Goal: Task Accomplishment & Management: Manage account settings

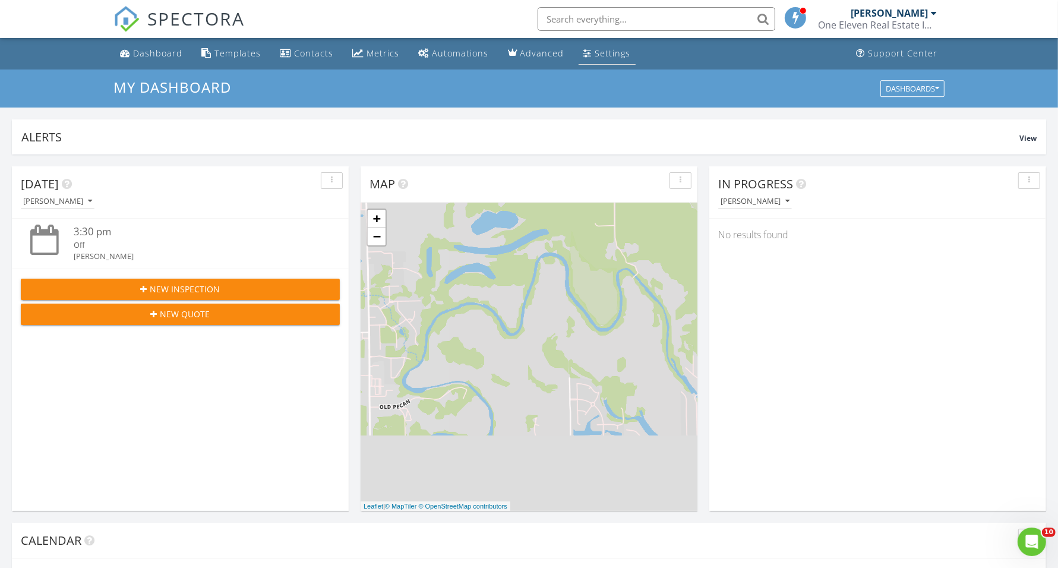
click at [603, 52] on div "Settings" at bounding box center [613, 53] width 36 height 11
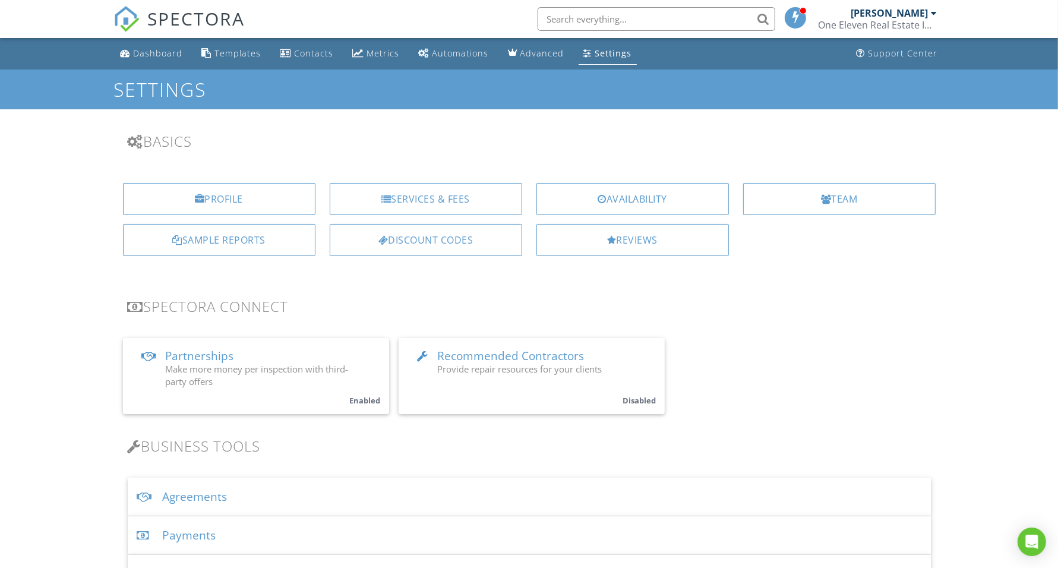
click at [443, 53] on div "Automations" at bounding box center [461, 53] width 56 height 11
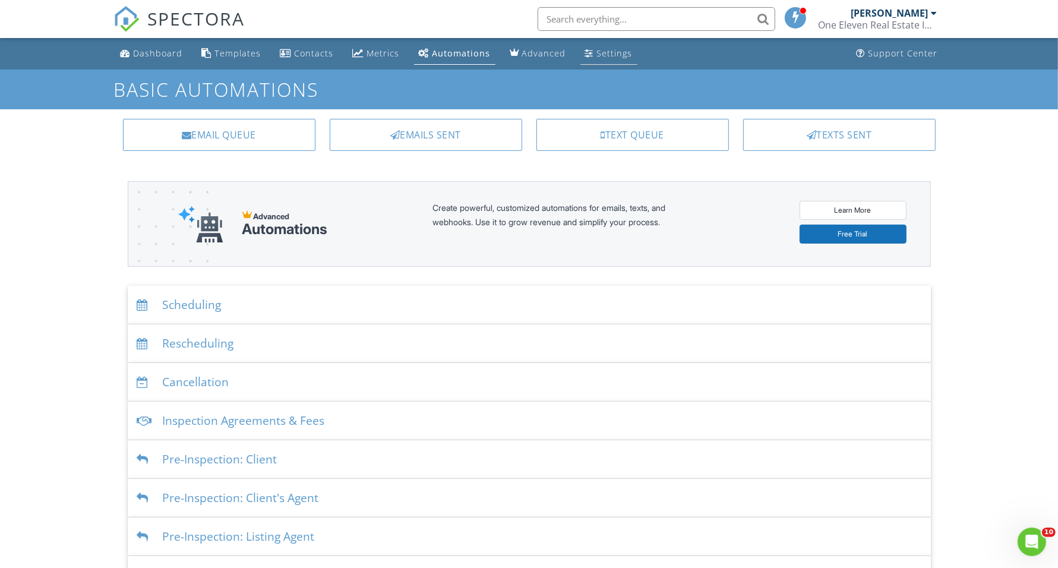
click at [600, 54] on div "Settings" at bounding box center [615, 53] width 36 height 11
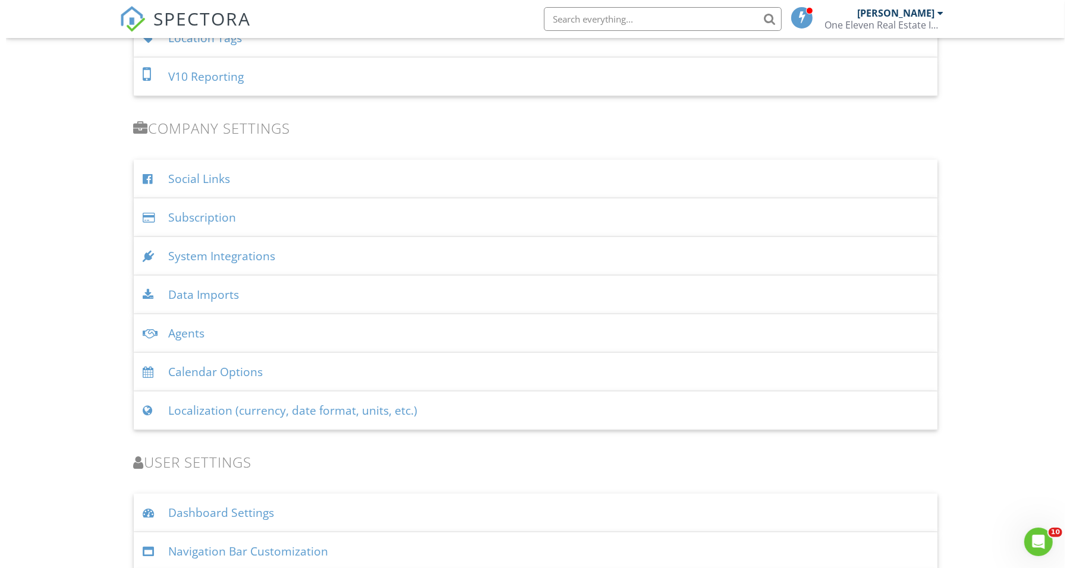
scroll to position [1454, 0]
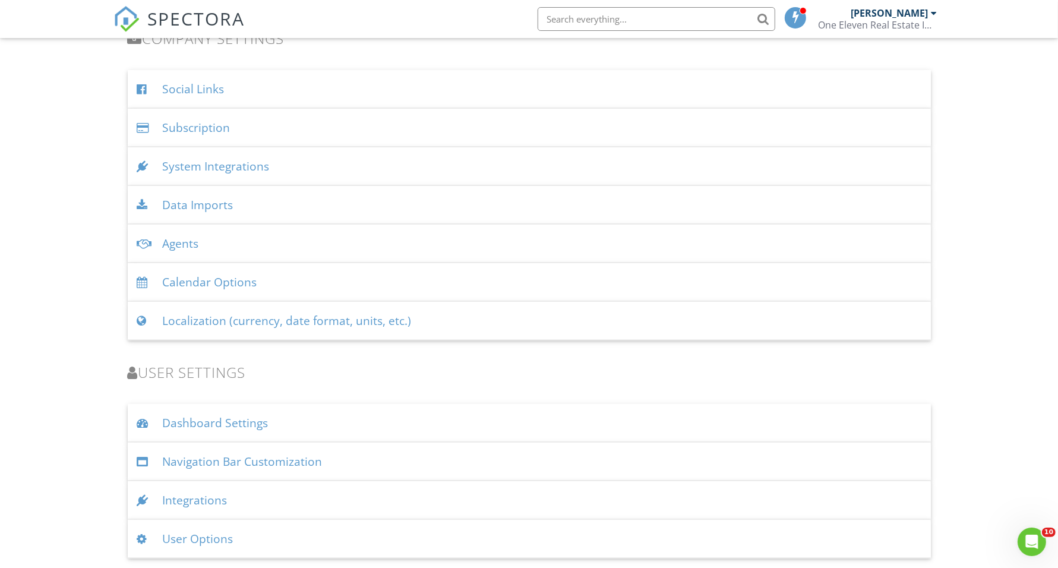
click at [346, 164] on div "System Integrations" at bounding box center [529, 166] width 803 height 39
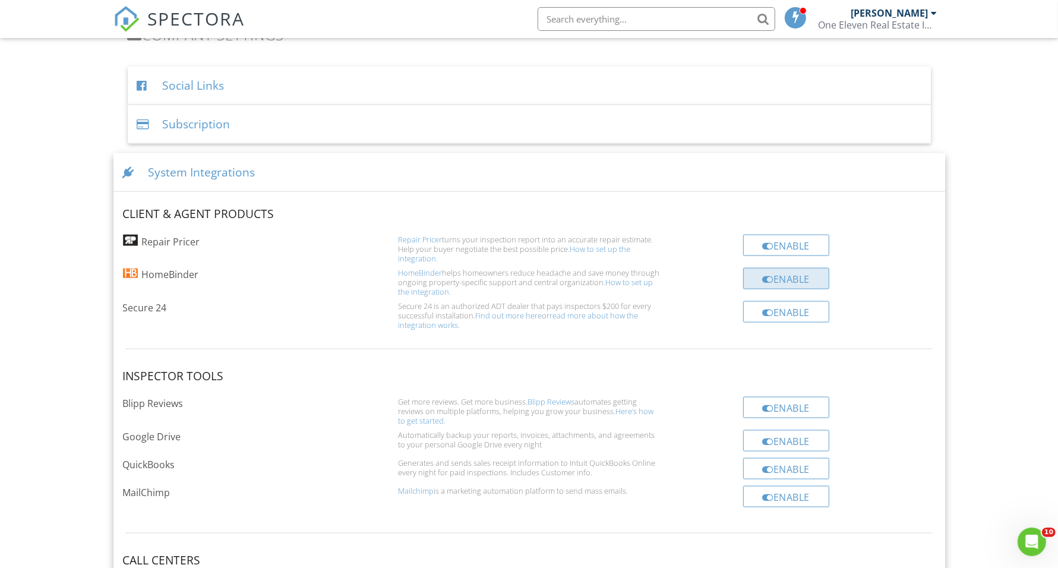
click at [794, 280] on div "Enable" at bounding box center [786, 278] width 87 height 21
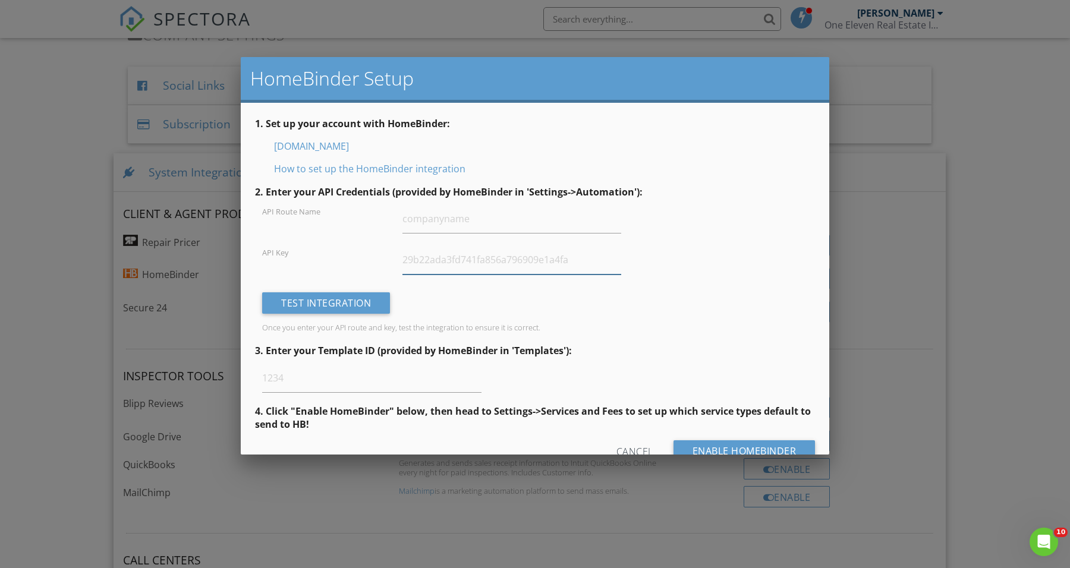
click at [484, 259] on input "text" at bounding box center [511, 259] width 219 height 29
paste input "524f53791a924775b4add8cc5eb540d4"
type input "524f53791a924775b4add8cc5eb540d4"
click at [538, 229] on input "text" at bounding box center [511, 218] width 219 height 29
click at [538, 225] on input "text" at bounding box center [511, 218] width 219 height 29
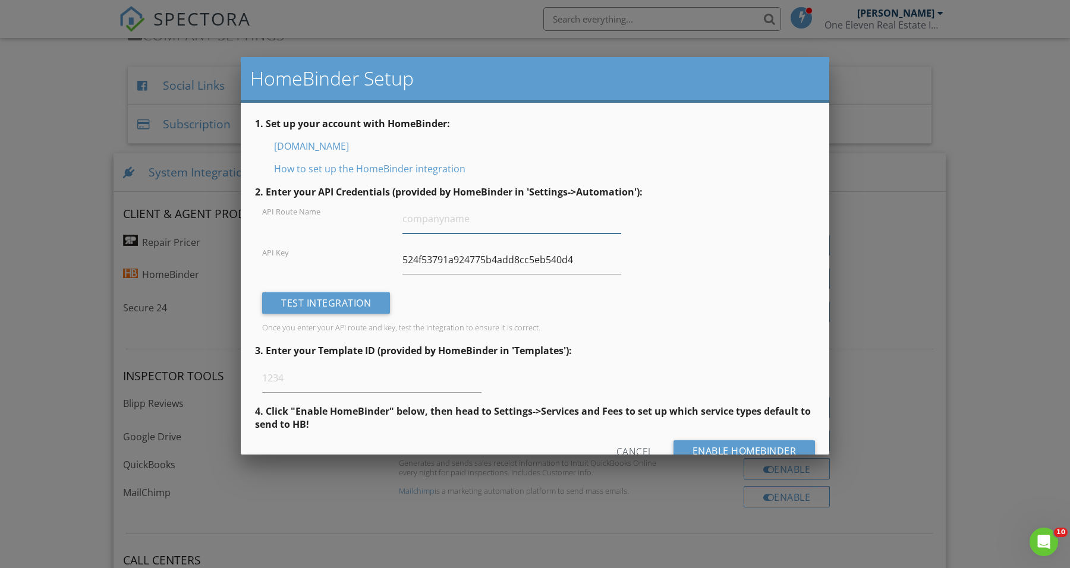
paste input "oneelevenrealestateinspections"
type input "oneelevenrealestateinspections"
click at [745, 242] on form "2. Enter your API Credentials (provided by HomeBinder in 'Settings->Automation'…" at bounding box center [535, 328] width 560 height 286
click at [363, 380] on input "text" at bounding box center [371, 378] width 219 height 29
paste input "113973"
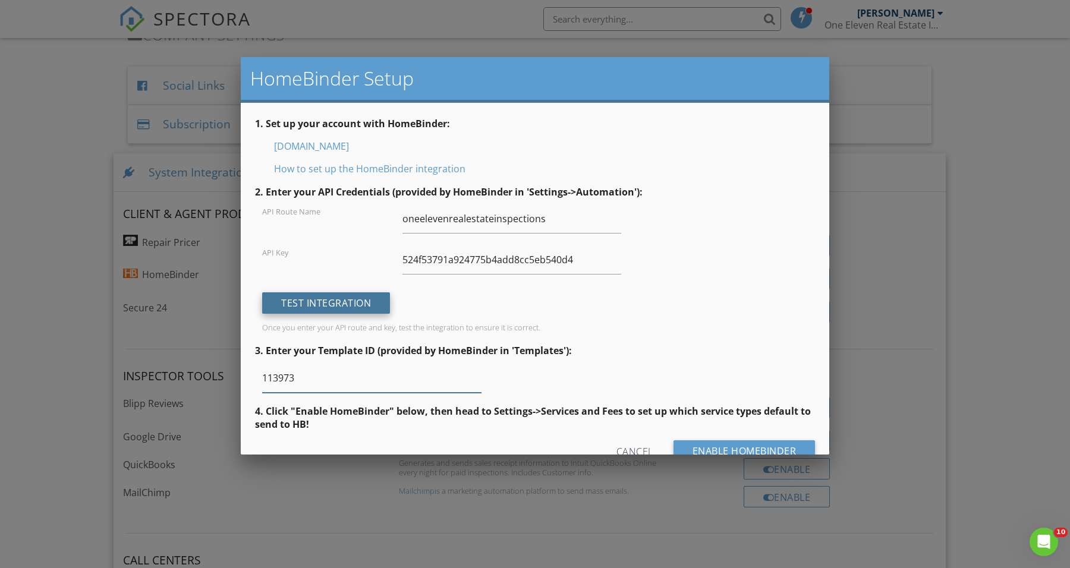
type input "113973"
click at [339, 307] on div "Test Integration" at bounding box center [326, 302] width 128 height 21
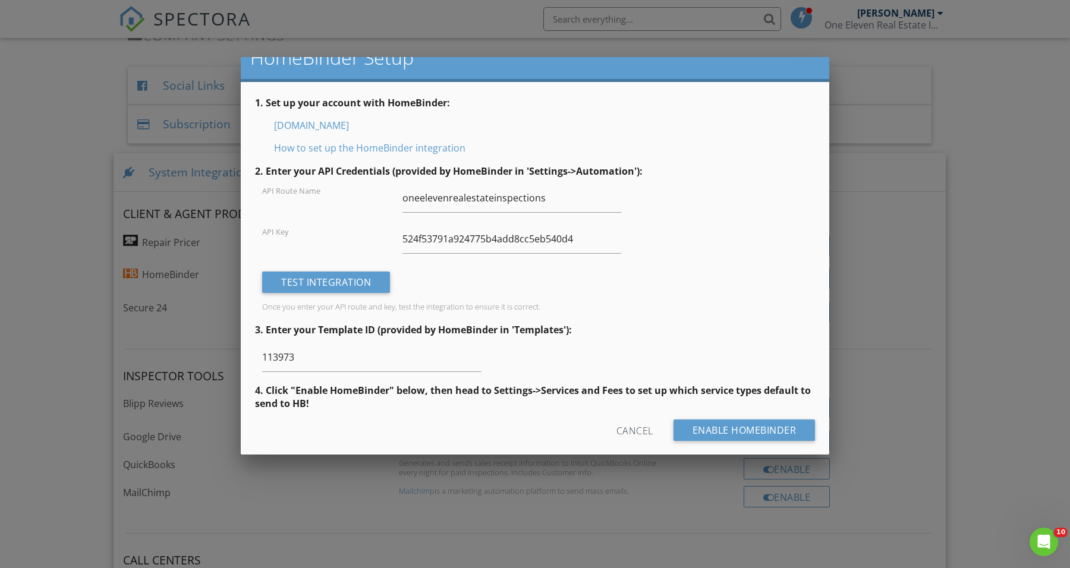
scroll to position [30, 0]
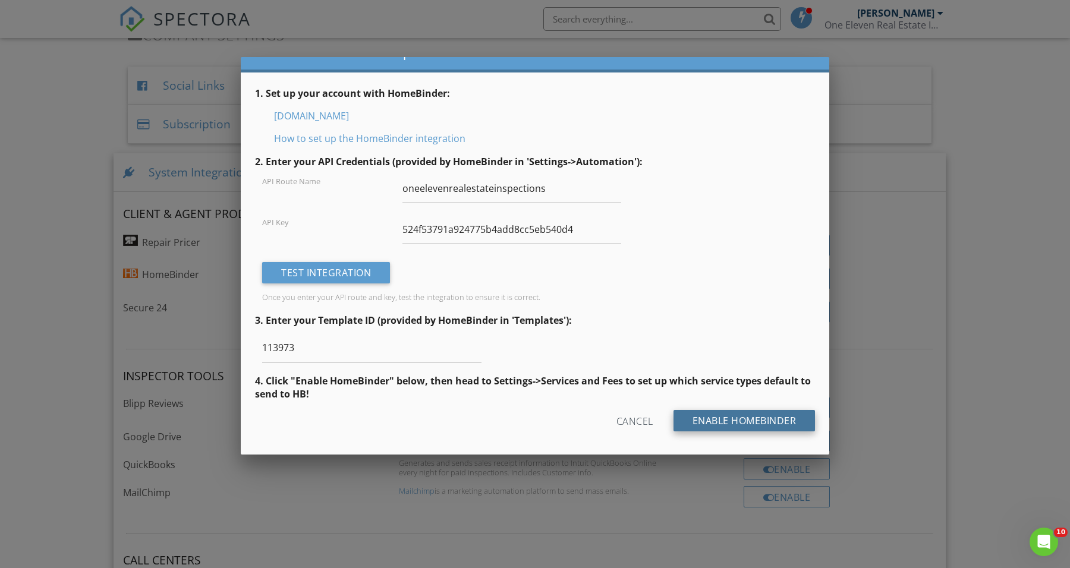
click at [731, 418] on input "Enable HomeBinder" at bounding box center [744, 420] width 142 height 21
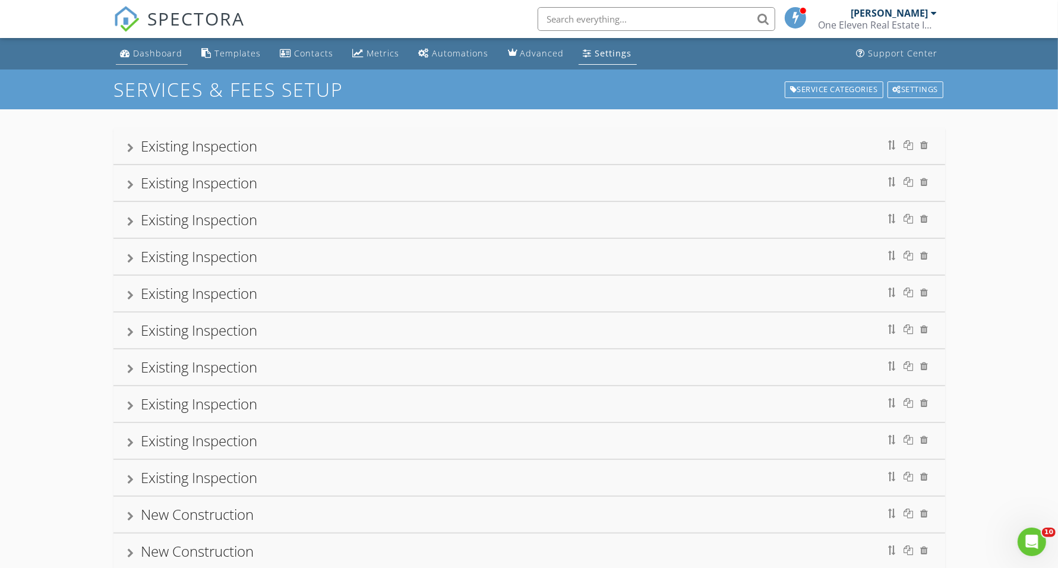
click at [150, 48] on div "Dashboard" at bounding box center [158, 53] width 49 height 11
click at [129, 144] on div at bounding box center [131, 148] width 7 height 10
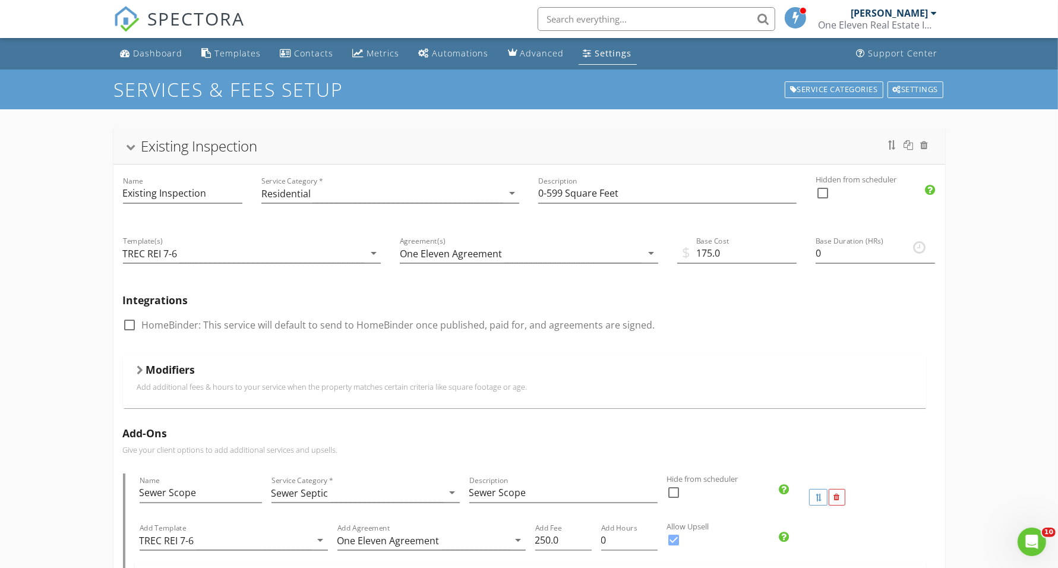
click at [129, 144] on div "Existing Inspection" at bounding box center [529, 145] width 803 height 21
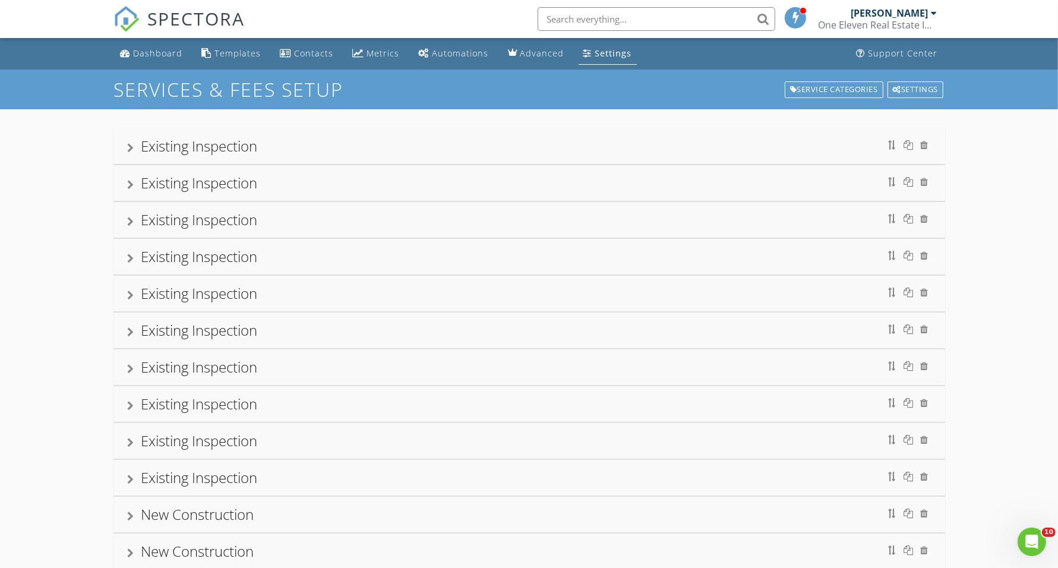
click at [126, 180] on div "Existing Inspection" at bounding box center [529, 183] width 832 height 36
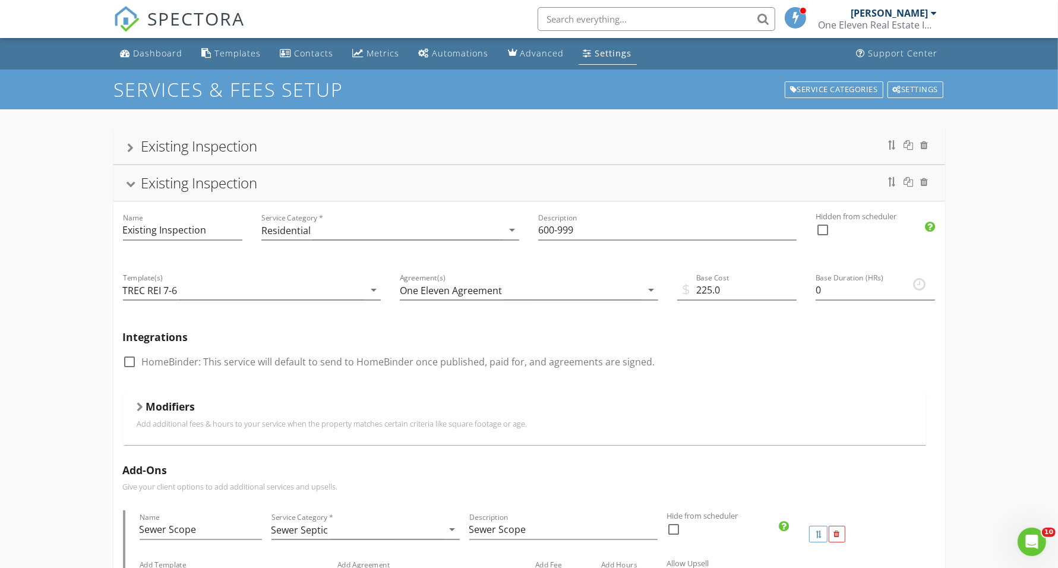
click at [125, 182] on div "Existing Inspection" at bounding box center [529, 183] width 832 height 36
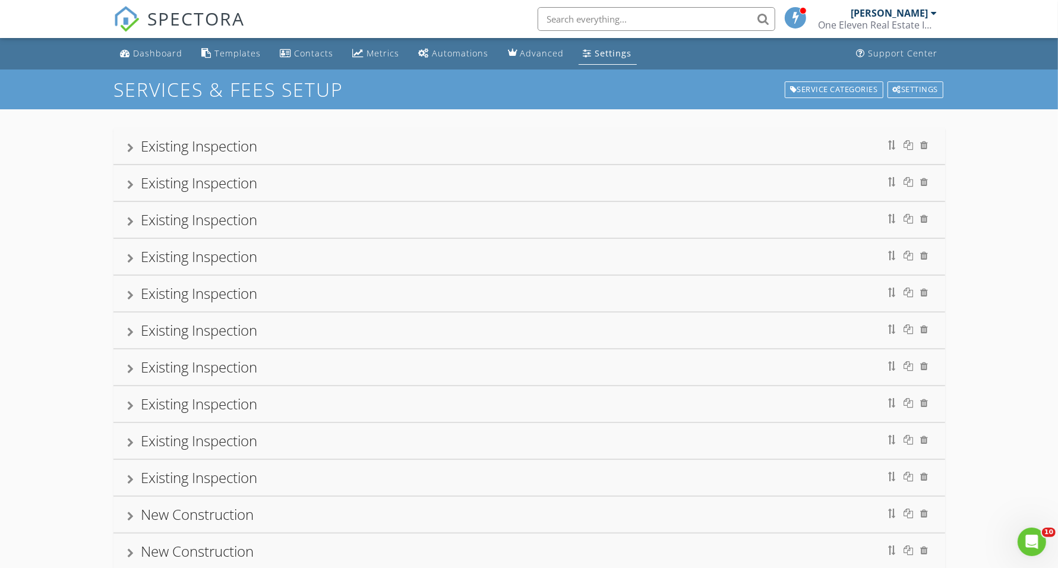
click at [128, 336] on div at bounding box center [131, 332] width 7 height 10
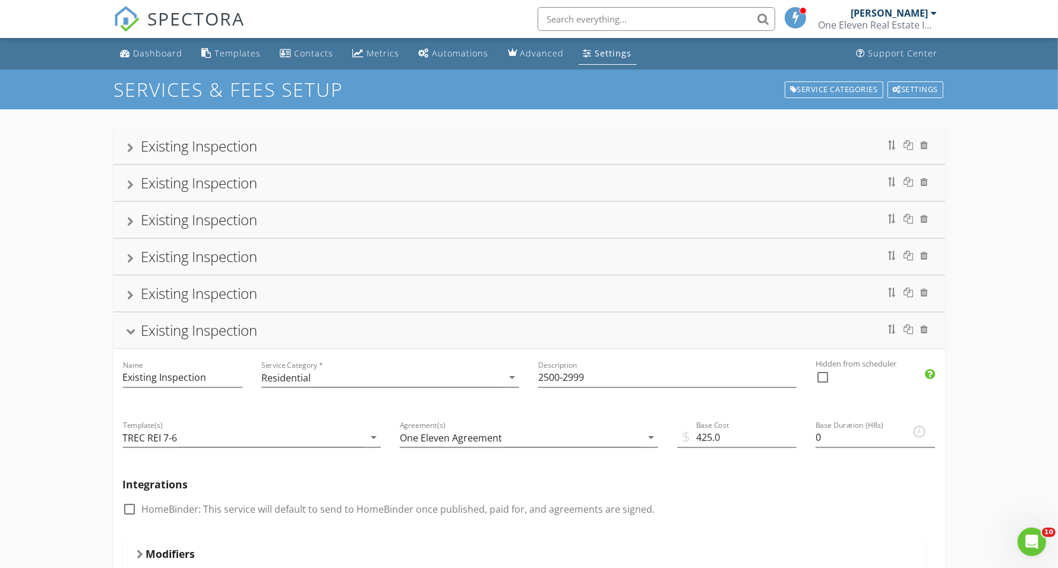
click at [126, 336] on div at bounding box center [131, 332] width 10 height 7
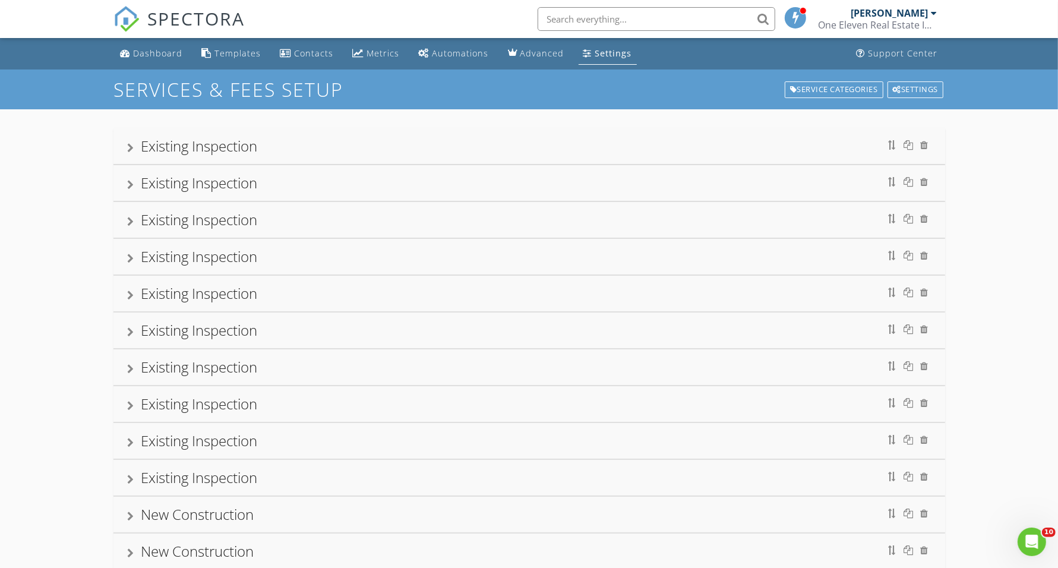
click at [132, 219] on div at bounding box center [131, 222] width 7 height 10
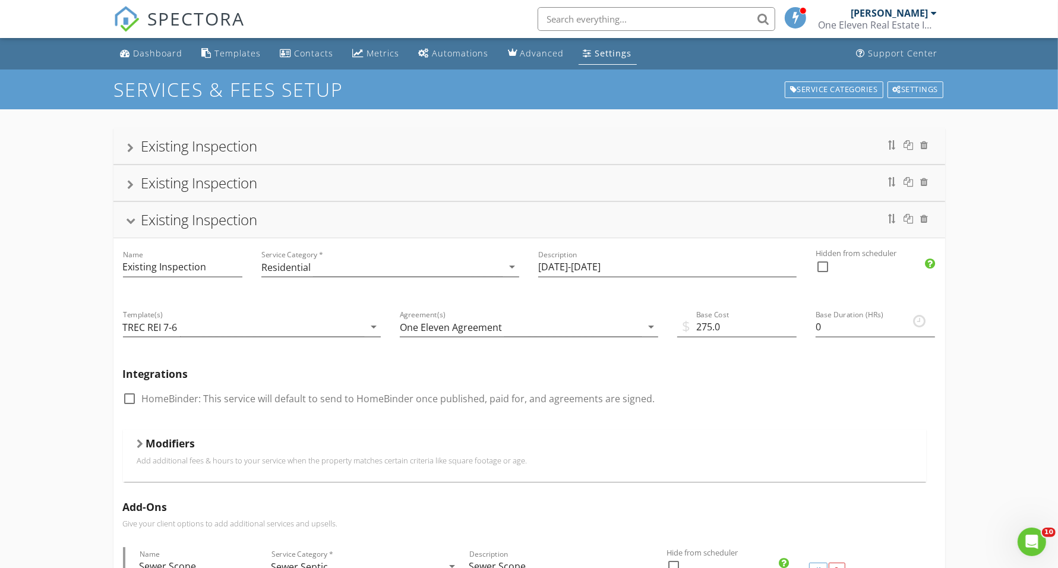
click at [131, 396] on div at bounding box center [130, 399] width 20 height 20
checkbox input "true"
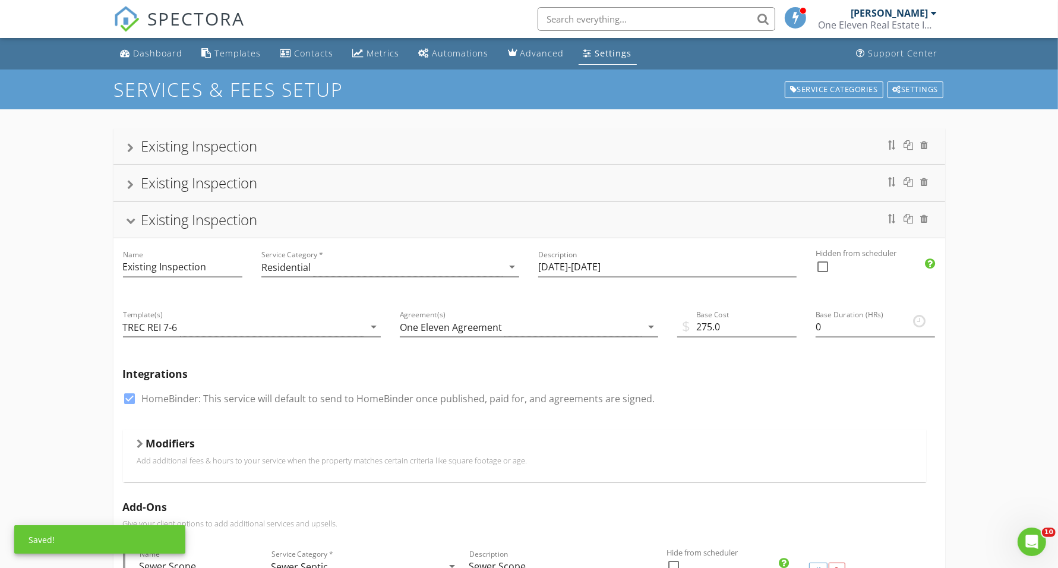
click at [130, 225] on div at bounding box center [131, 222] width 10 height 7
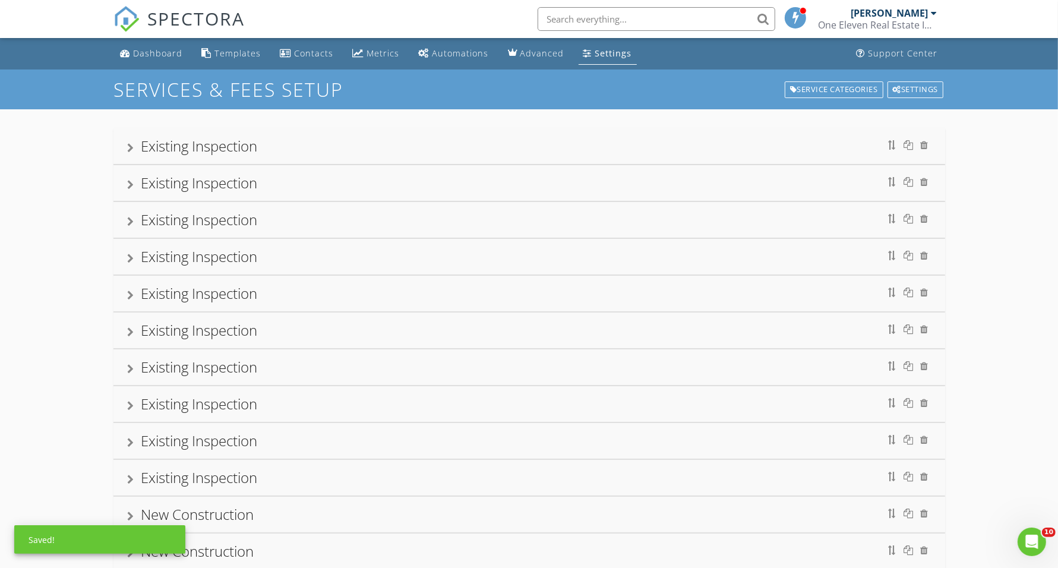
click at [128, 257] on div at bounding box center [131, 259] width 7 height 10
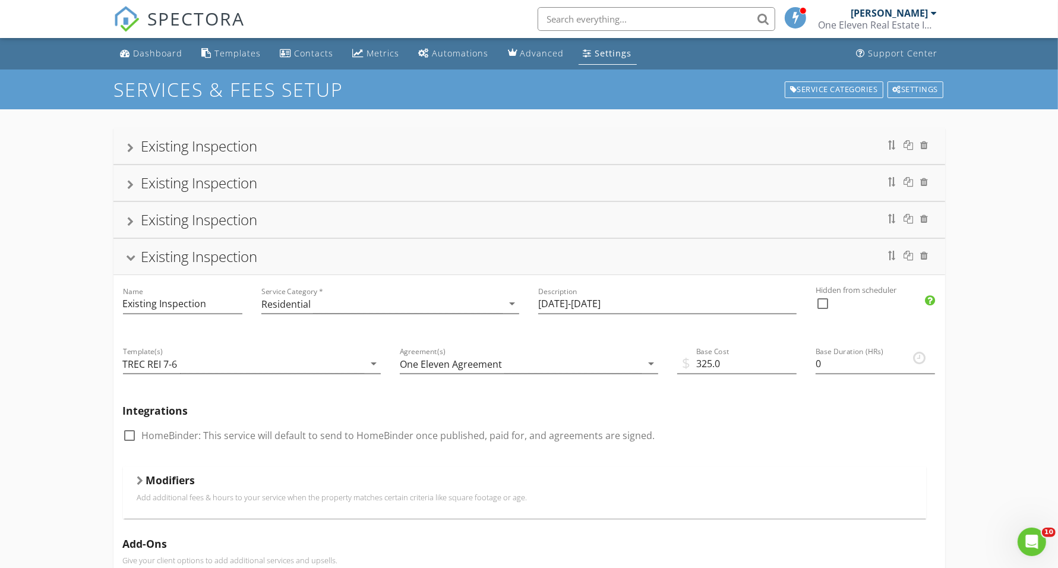
click at [131, 434] on div at bounding box center [130, 435] width 20 height 20
checkbox input "true"
click at [131, 260] on div at bounding box center [131, 259] width 10 height 7
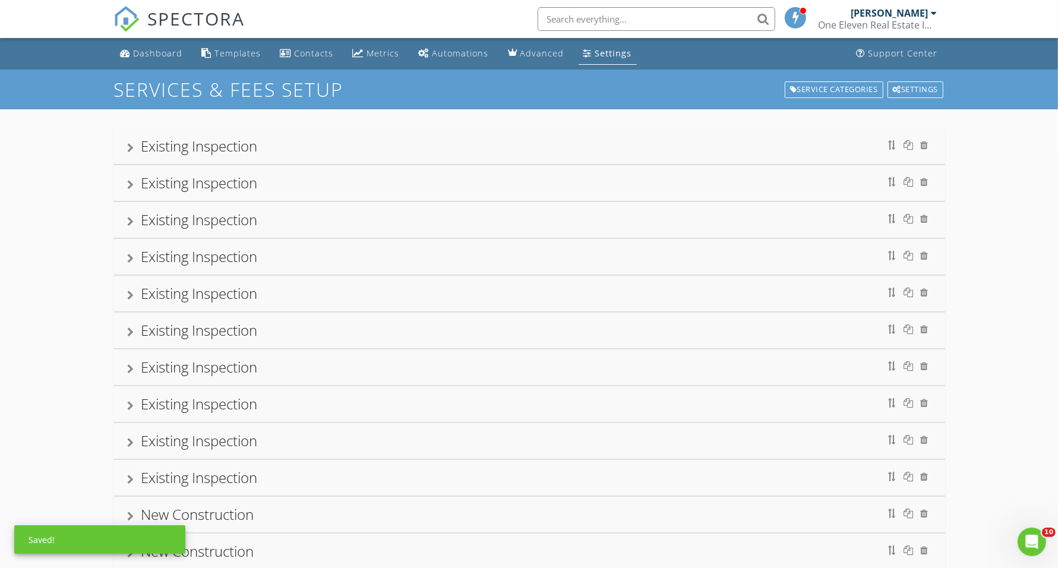
click at [125, 185] on div "Existing Inspection" at bounding box center [529, 183] width 832 height 36
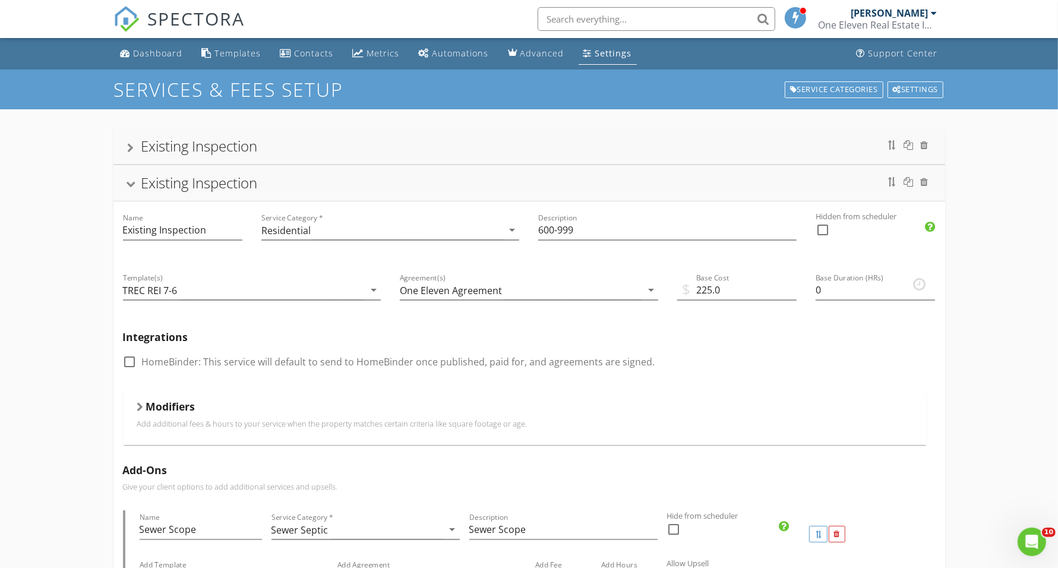
click at [125, 184] on div "Existing Inspection" at bounding box center [529, 183] width 832 height 36
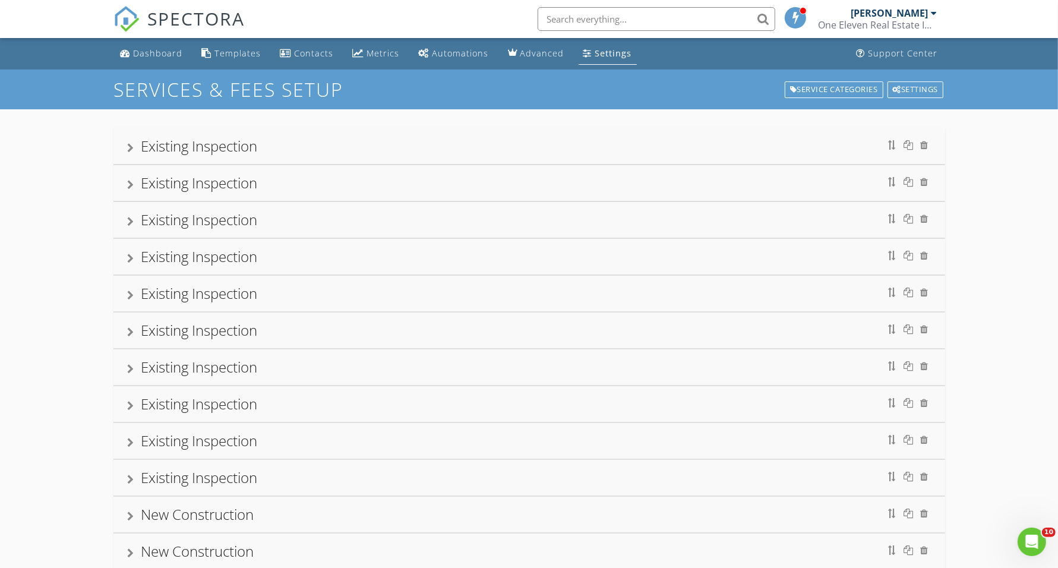
click at [126, 224] on div "Existing Inspection" at bounding box center [529, 220] width 832 height 36
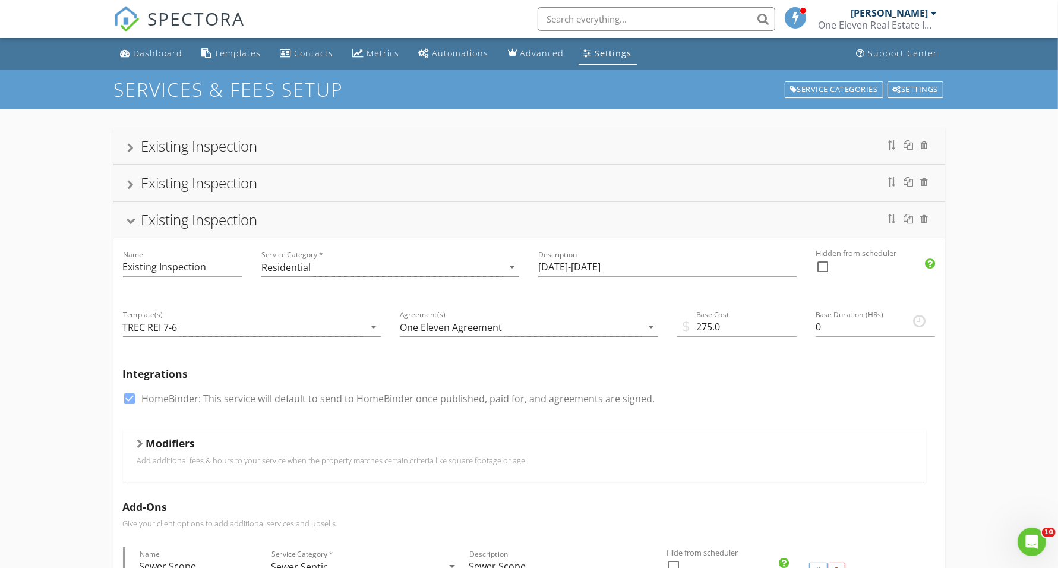
click at [126, 224] on div at bounding box center [131, 222] width 10 height 7
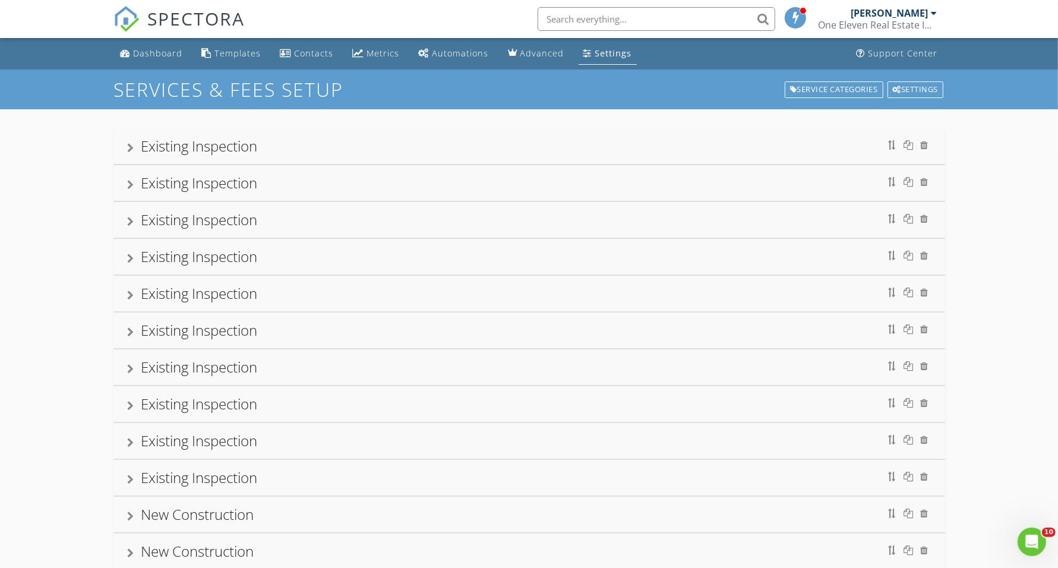
click at [128, 257] on div at bounding box center [131, 259] width 7 height 10
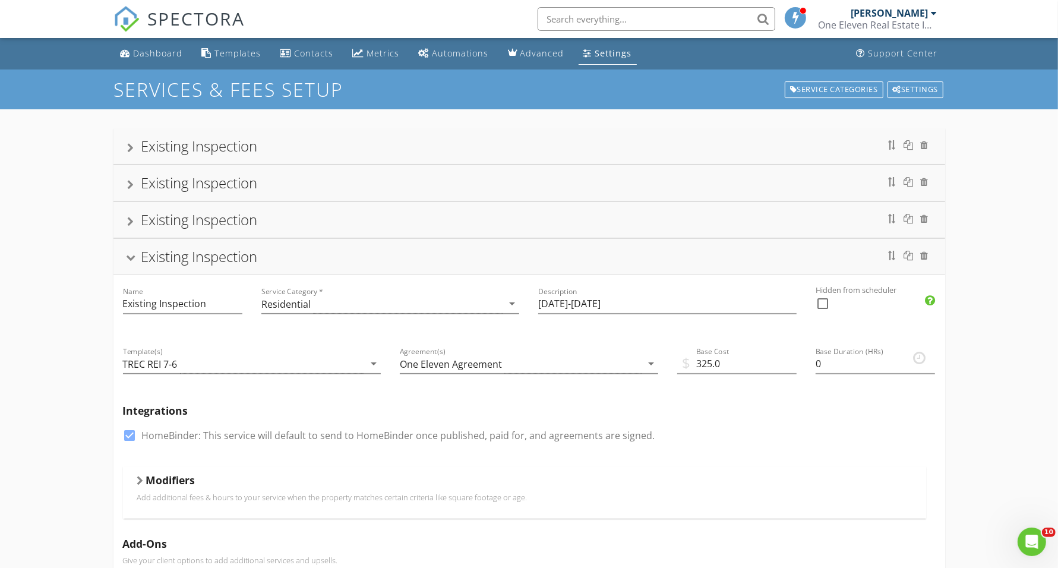
click at [128, 257] on div at bounding box center [131, 259] width 10 height 7
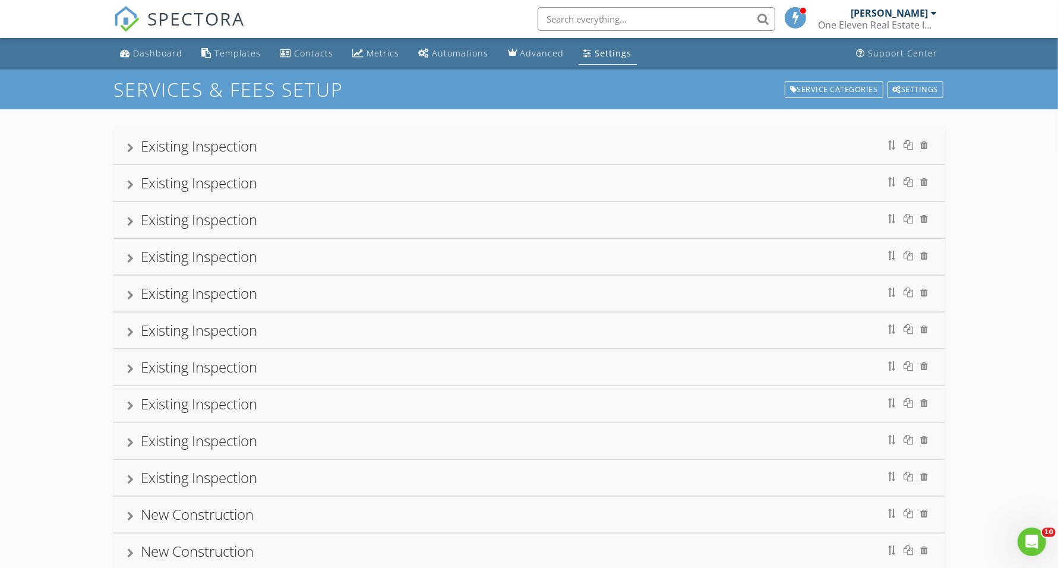
click at [128, 298] on div at bounding box center [131, 296] width 7 height 10
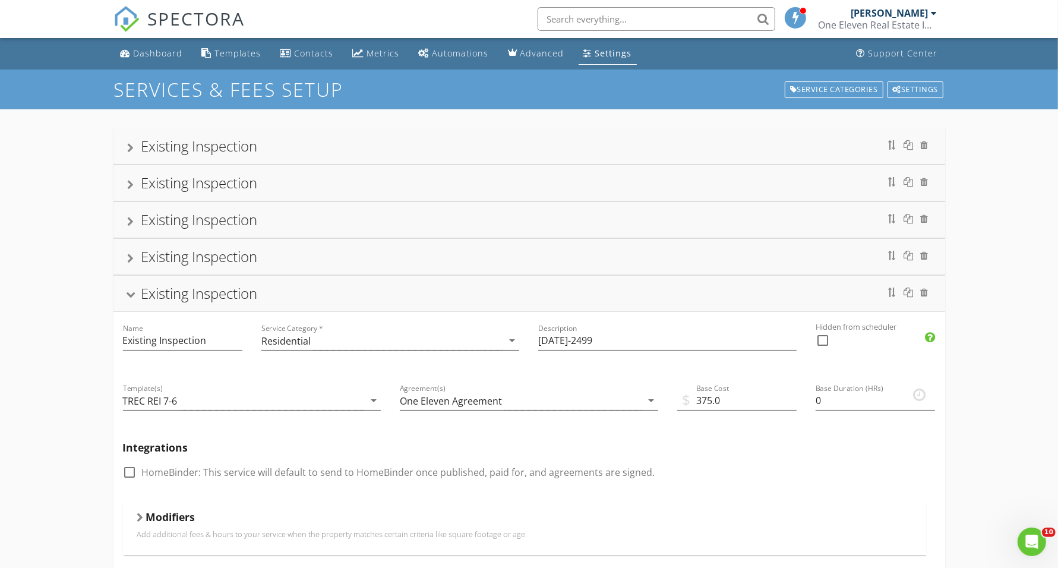
click at [126, 475] on div at bounding box center [130, 472] width 20 height 20
checkbox input "true"
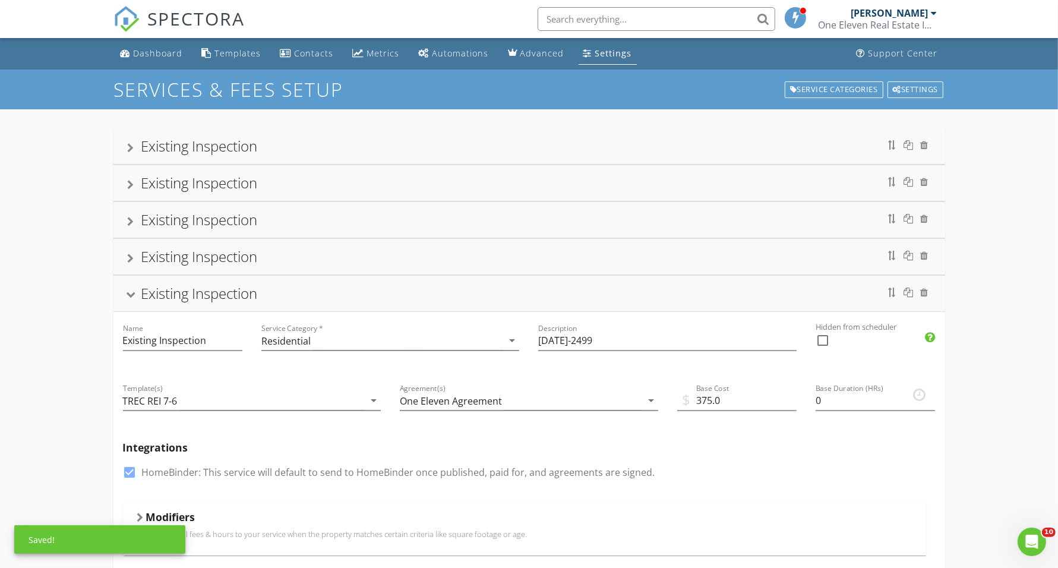
click at [124, 295] on div "Existing Inspection" at bounding box center [529, 294] width 832 height 36
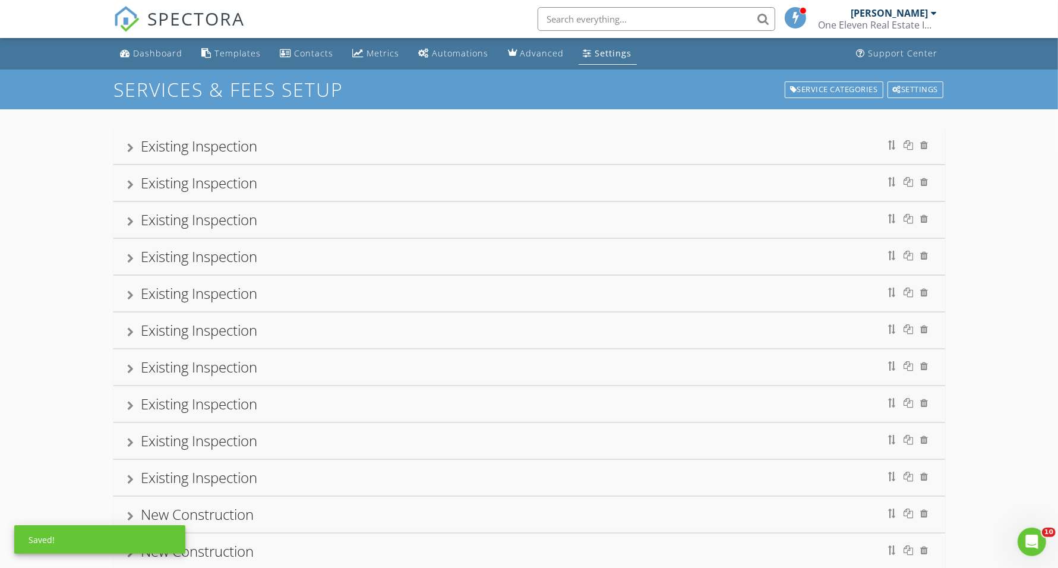
click at [122, 330] on div "Existing Inspection" at bounding box center [529, 331] width 832 height 36
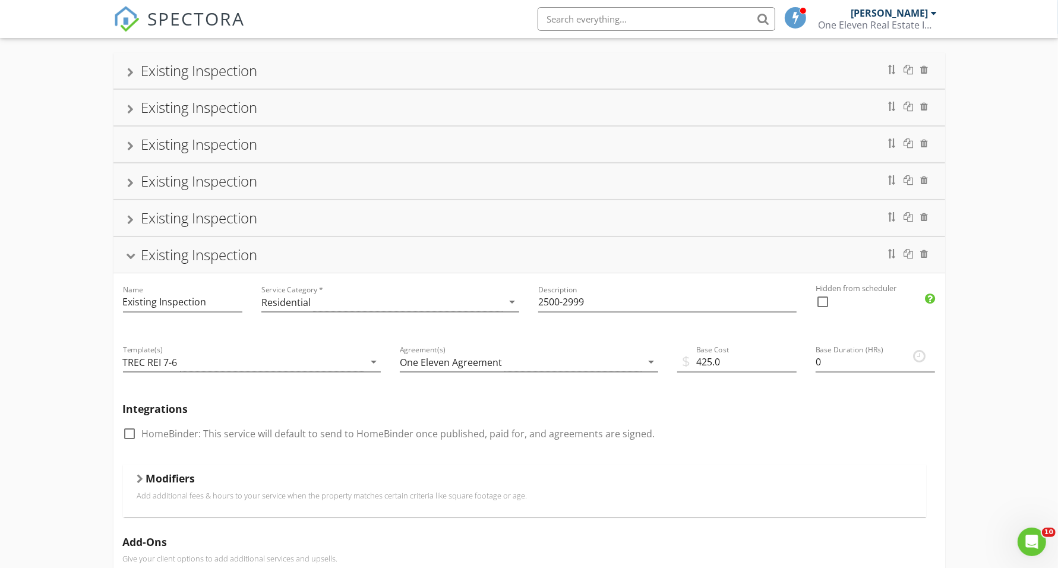
scroll to position [149, 0]
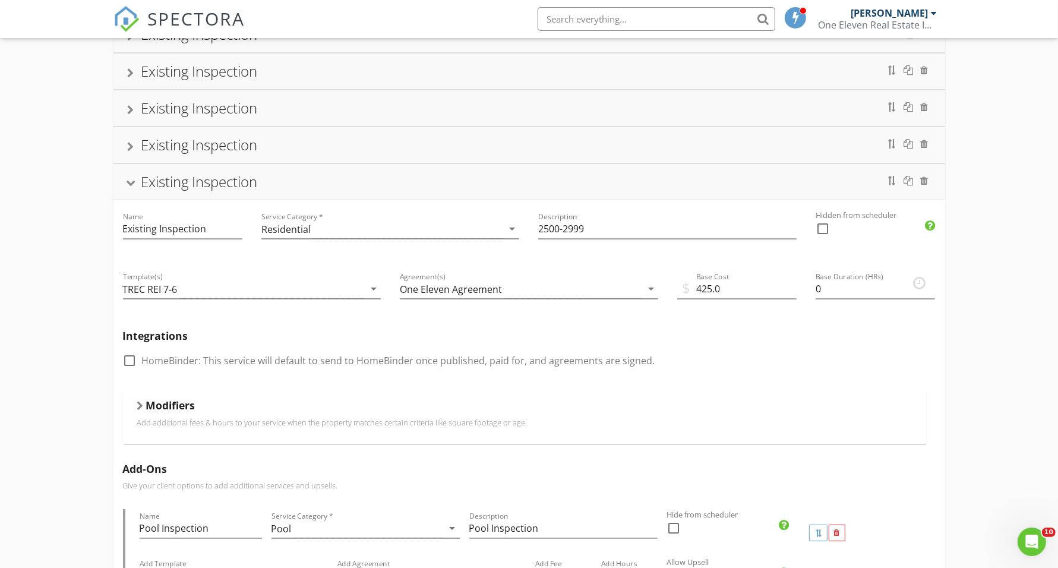
click at [129, 362] on div at bounding box center [130, 361] width 20 height 20
checkbox input "true"
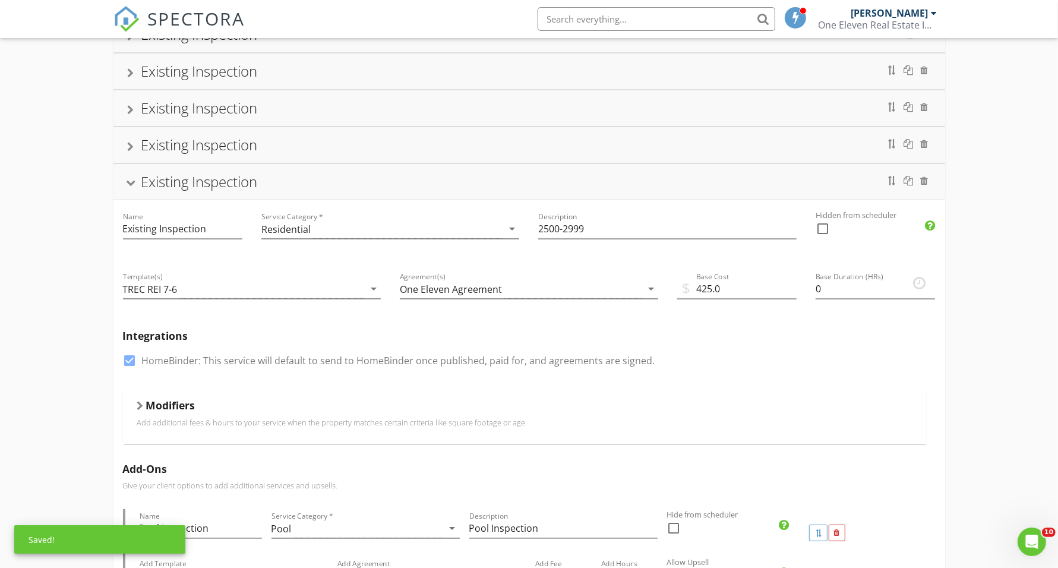
click at [133, 187] on div at bounding box center [131, 184] width 10 height 7
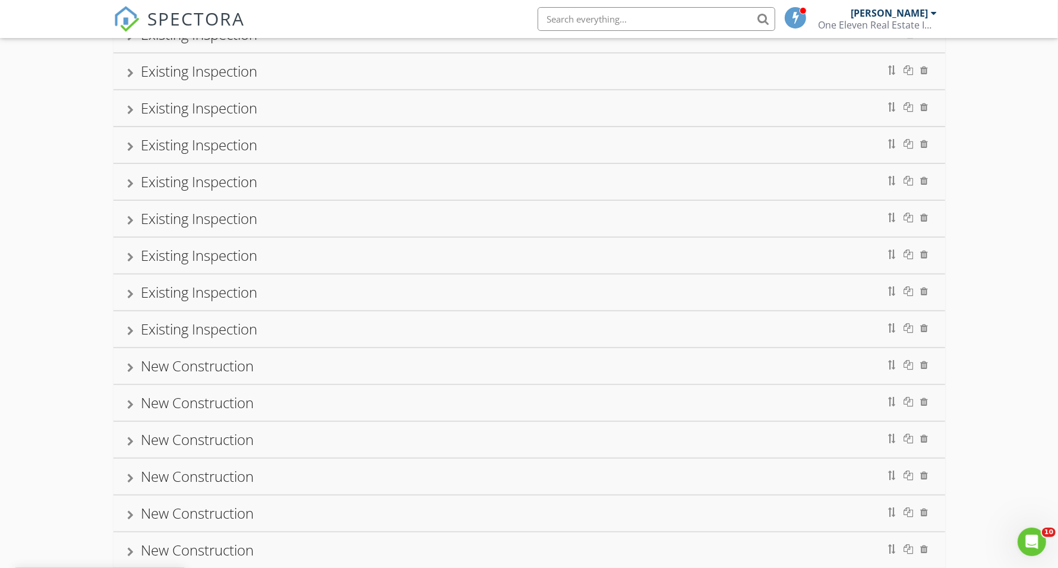
click at [128, 223] on div at bounding box center [131, 221] width 7 height 10
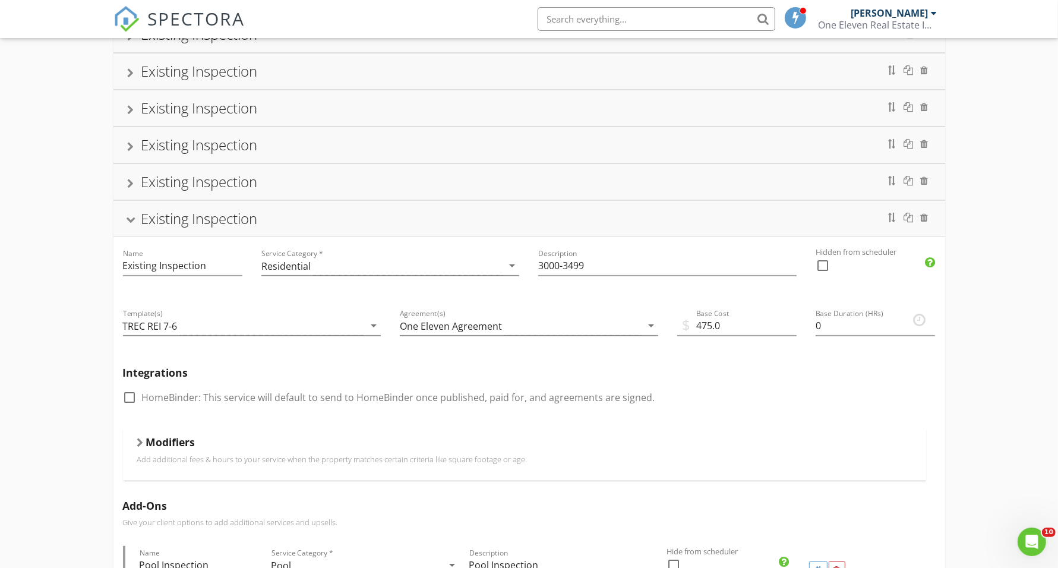
click at [134, 396] on div at bounding box center [130, 397] width 20 height 20
checkbox input "true"
click at [137, 223] on div "Existing Inspection" at bounding box center [529, 218] width 803 height 21
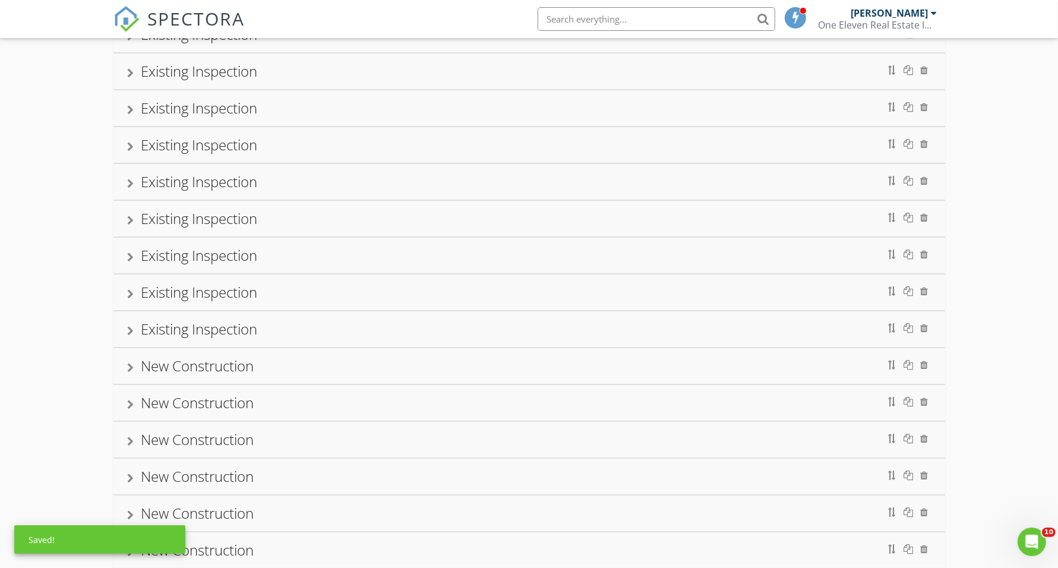
click at [129, 260] on div at bounding box center [131, 258] width 7 height 10
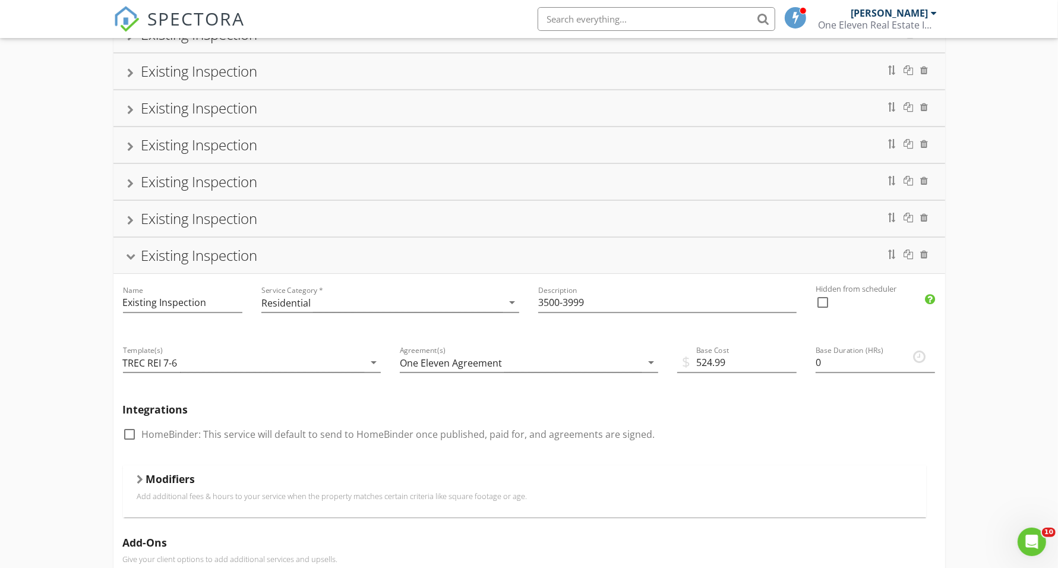
click at [133, 438] on div at bounding box center [130, 434] width 20 height 20
checkbox input "true"
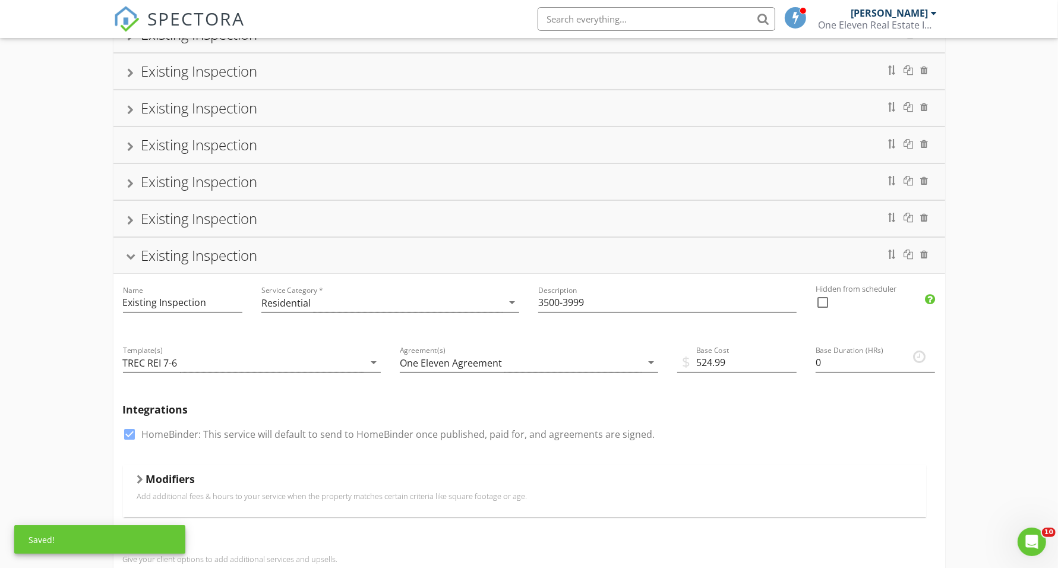
click at [129, 259] on div at bounding box center [131, 257] width 10 height 7
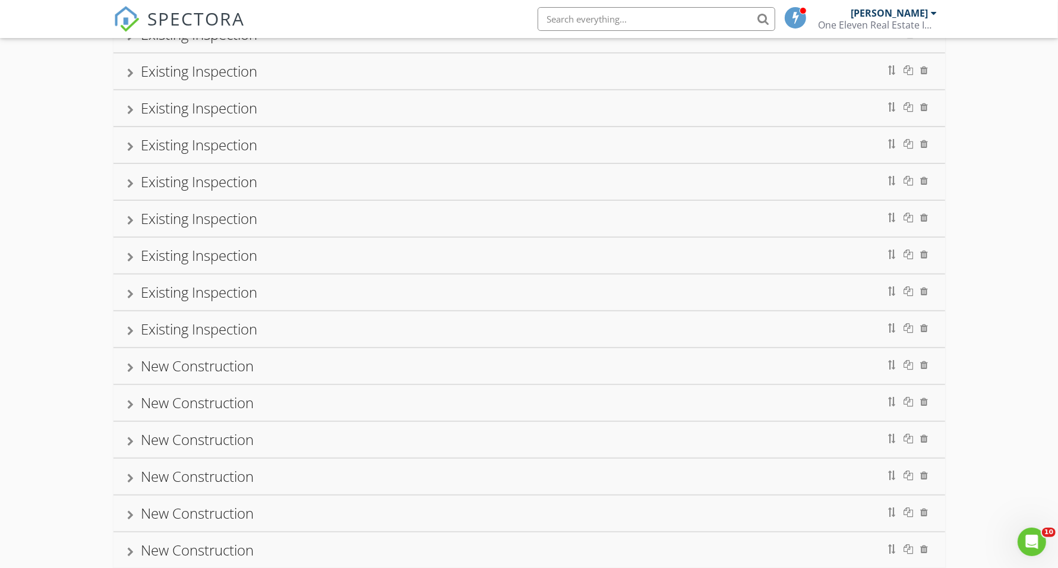
click at [125, 292] on div "Existing Inspection" at bounding box center [529, 293] width 832 height 36
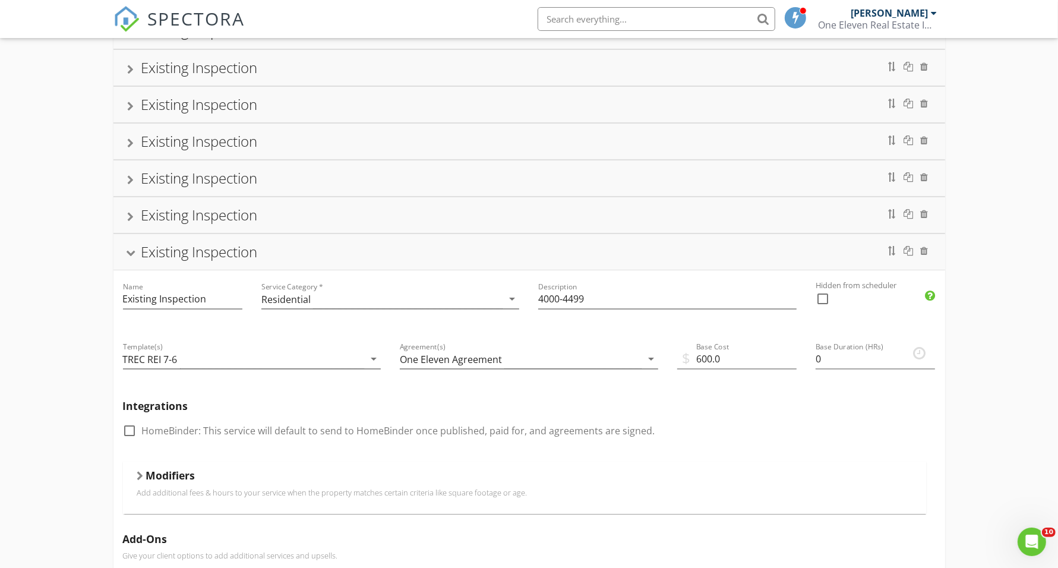
scroll to position [223, 0]
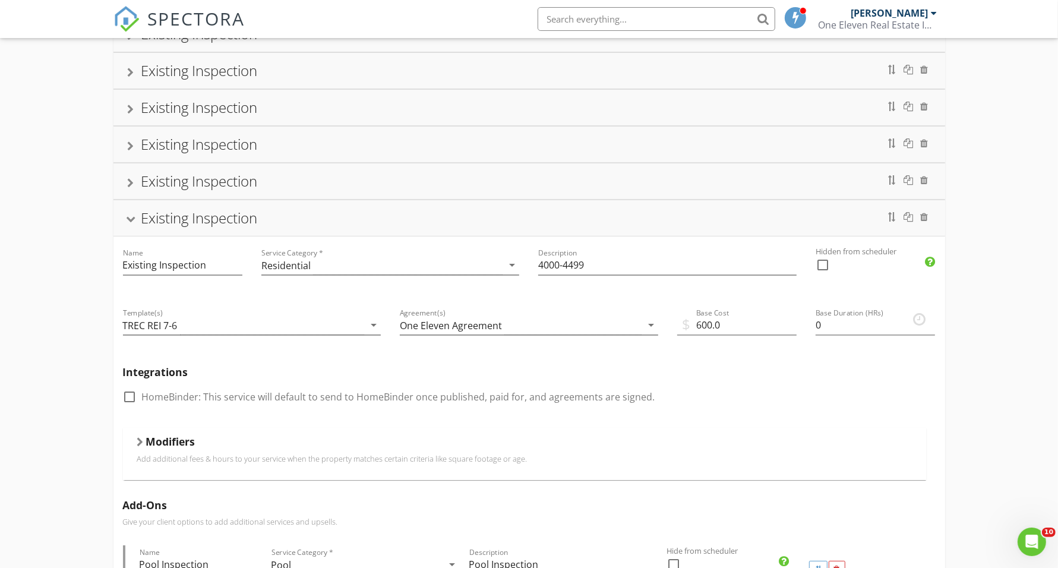
click at [132, 400] on div at bounding box center [130, 397] width 20 height 20
checkbox input "true"
click at [131, 223] on div at bounding box center [131, 220] width 10 height 7
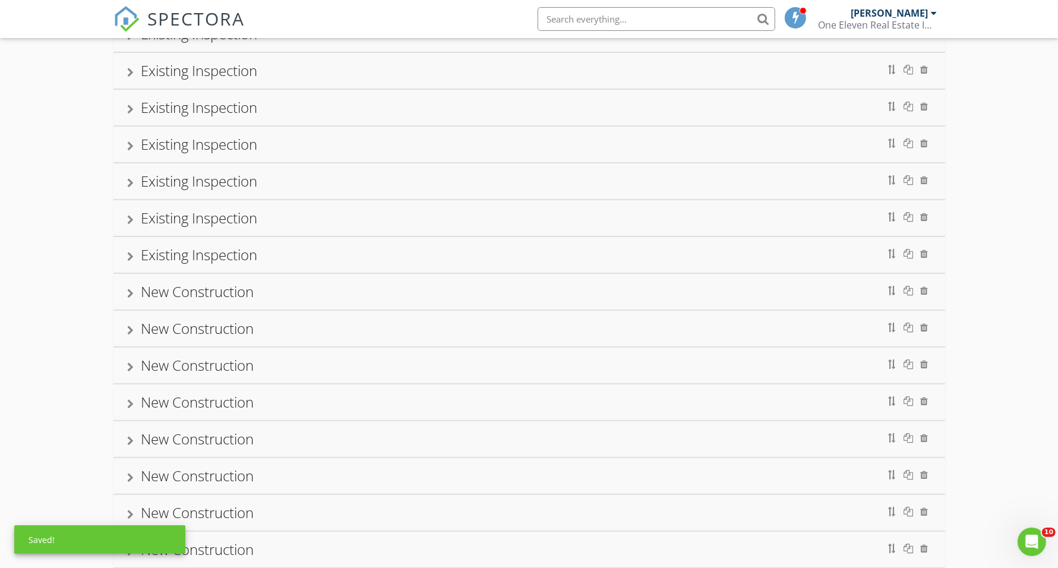
click at [133, 257] on div at bounding box center [131, 257] width 7 height 10
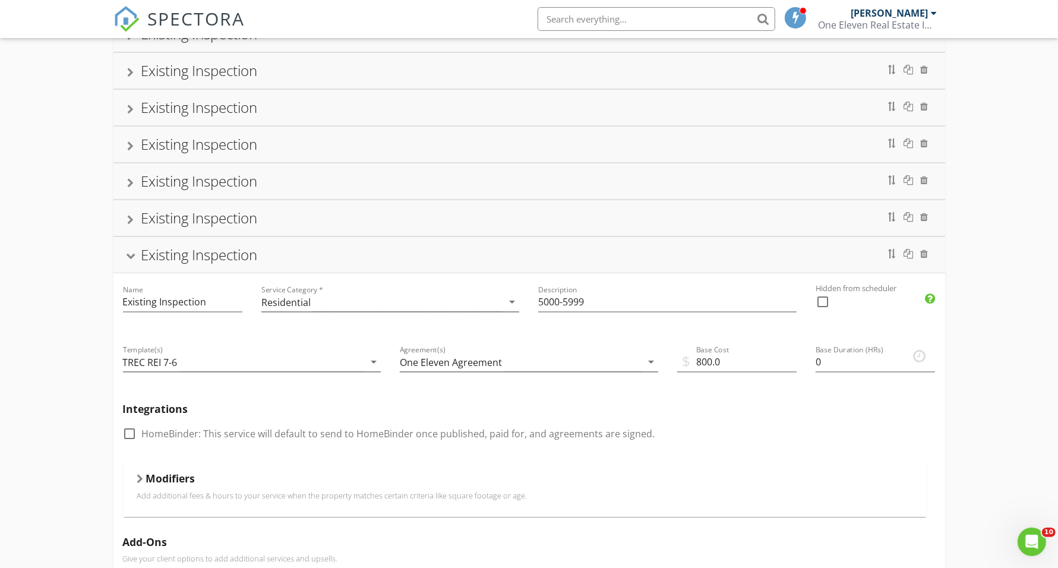
click at [126, 434] on div at bounding box center [130, 434] width 20 height 20
checkbox input "true"
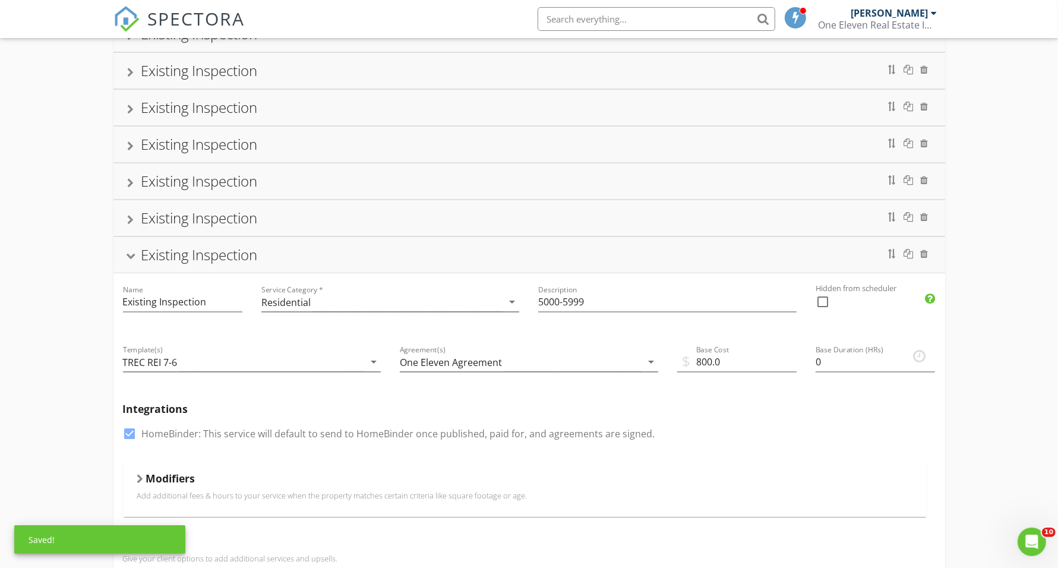
click at [134, 258] on div at bounding box center [131, 257] width 10 height 7
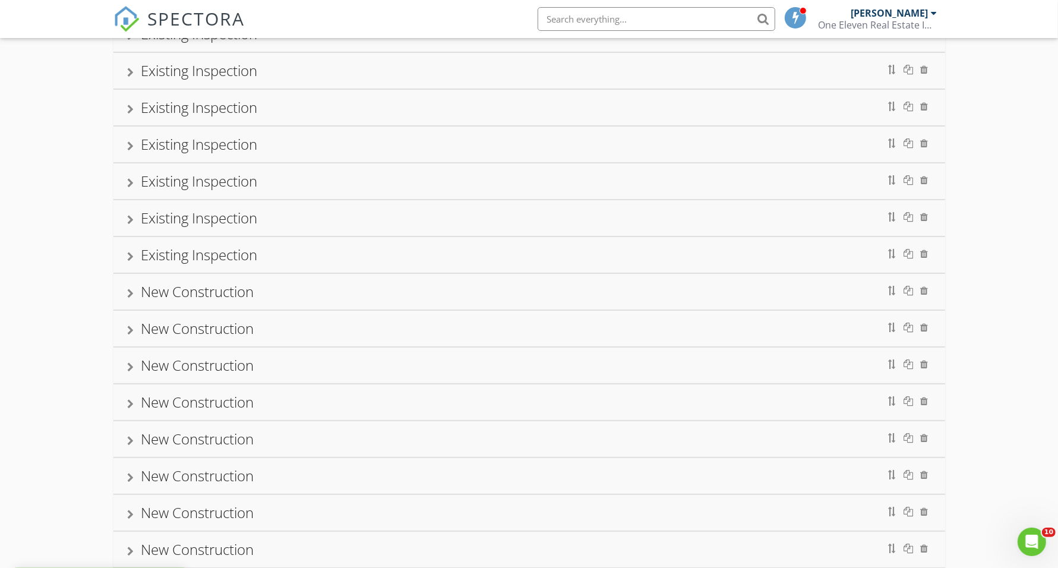
click at [128, 294] on div at bounding box center [131, 294] width 7 height 10
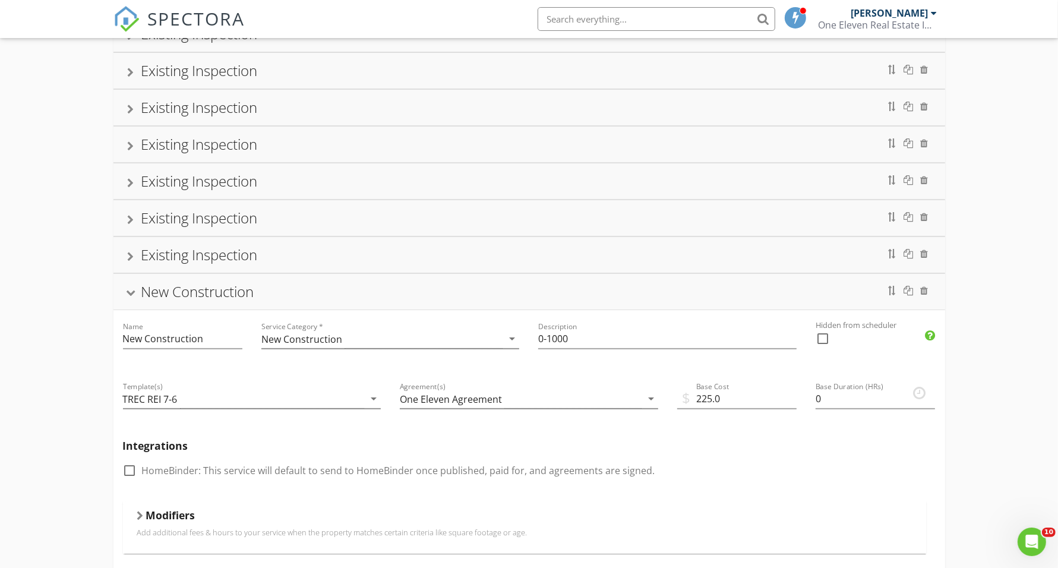
click at [128, 293] on div at bounding box center [131, 294] width 10 height 7
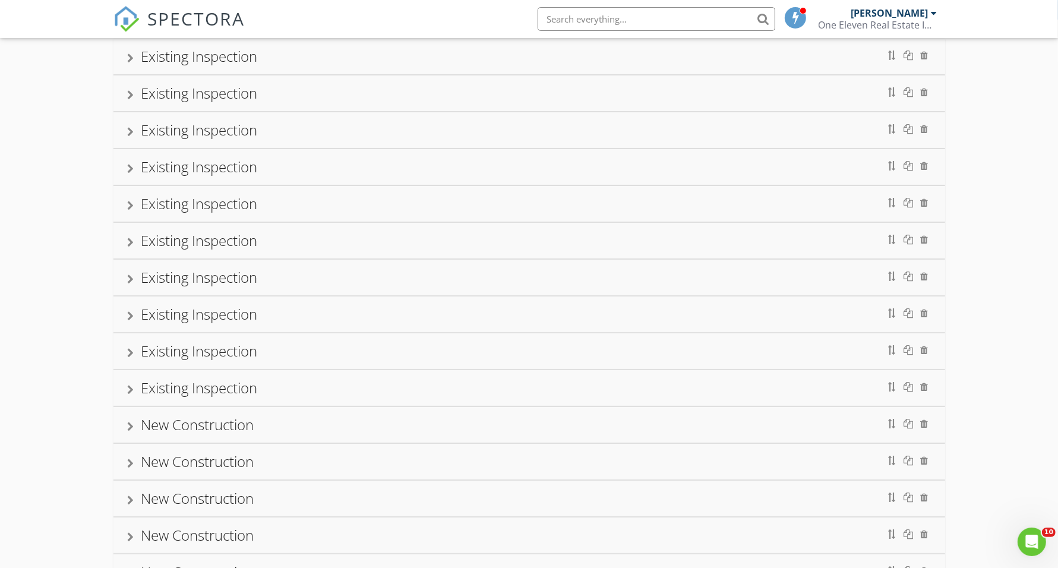
scroll to position [0, 0]
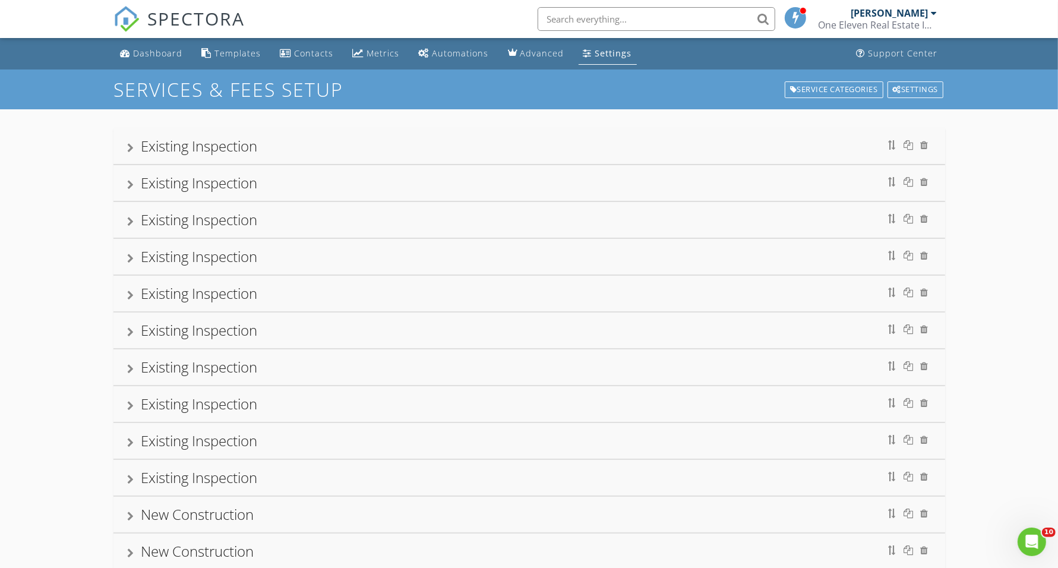
click at [129, 185] on div at bounding box center [131, 185] width 7 height 10
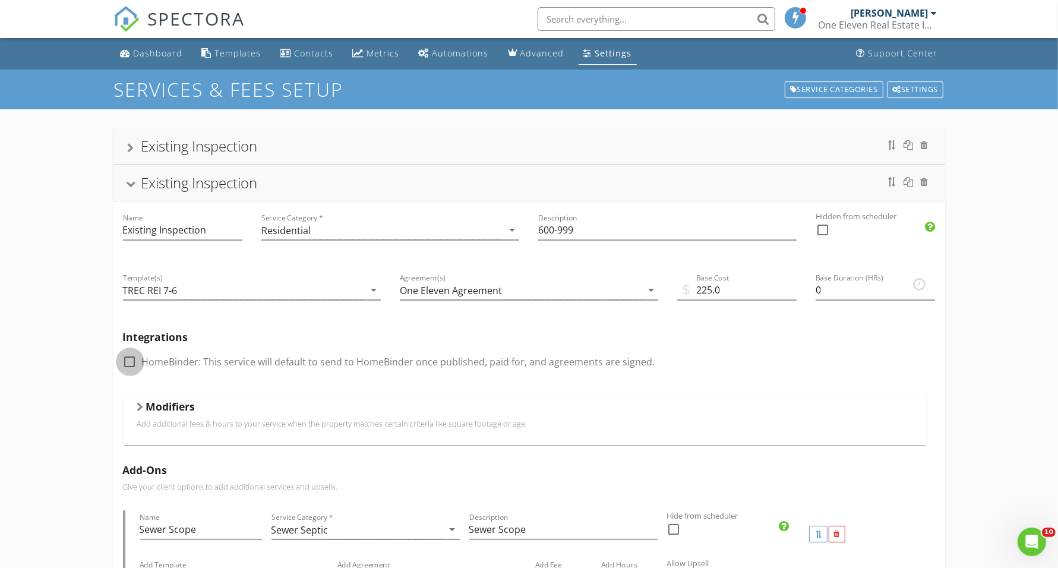
click at [126, 363] on div at bounding box center [130, 362] width 20 height 20
checkbox input "true"
click at [131, 185] on div at bounding box center [131, 185] width 10 height 7
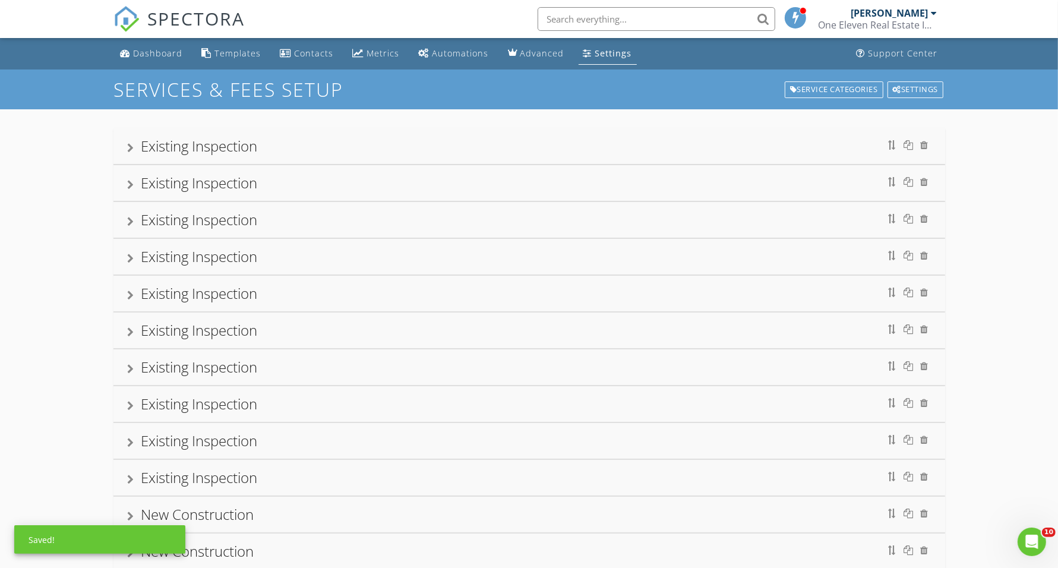
click at [133, 146] on div at bounding box center [131, 148] width 7 height 10
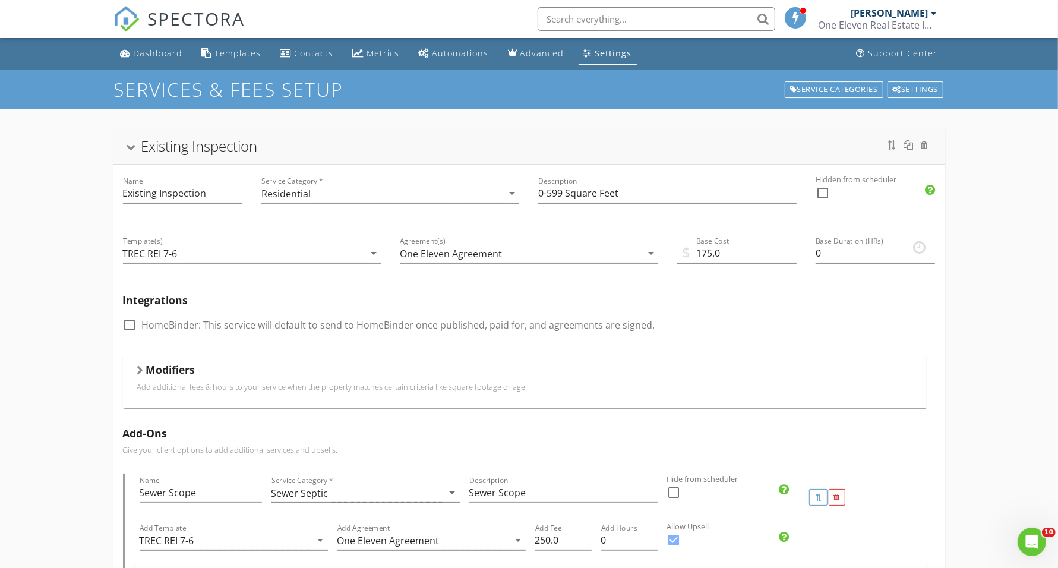
click at [129, 324] on div at bounding box center [130, 325] width 20 height 20
checkbox input "true"
click at [132, 153] on div "Existing Inspection" at bounding box center [529, 145] width 803 height 21
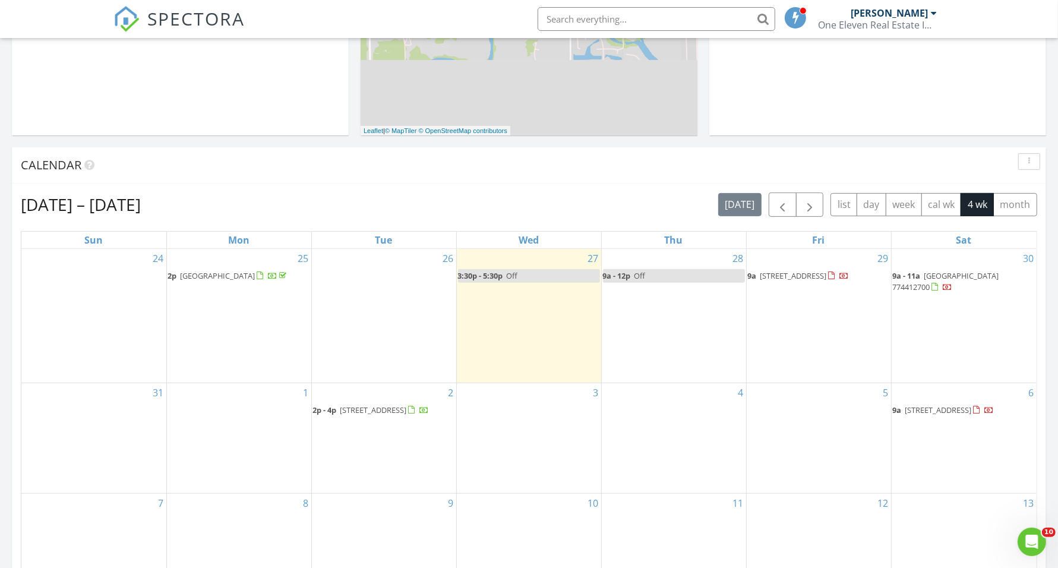
scroll to position [371, 0]
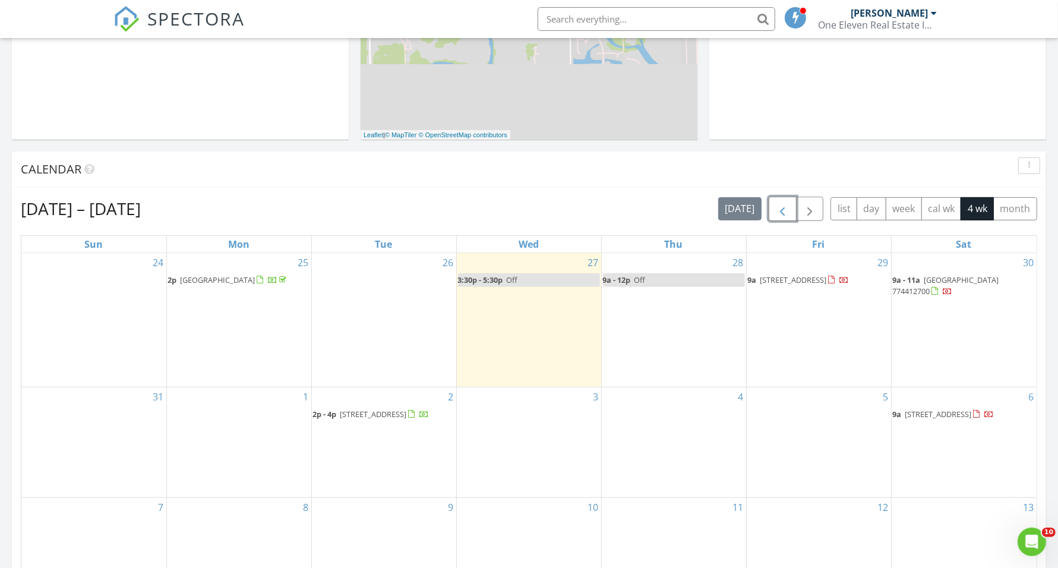
click at [782, 215] on span "button" at bounding box center [782, 209] width 14 height 14
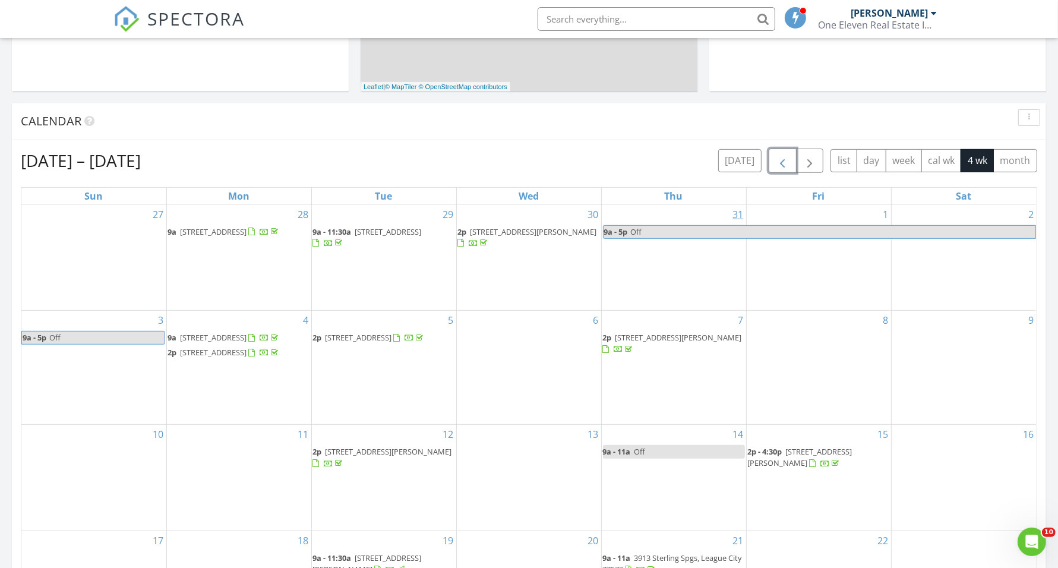
scroll to position [446, 0]
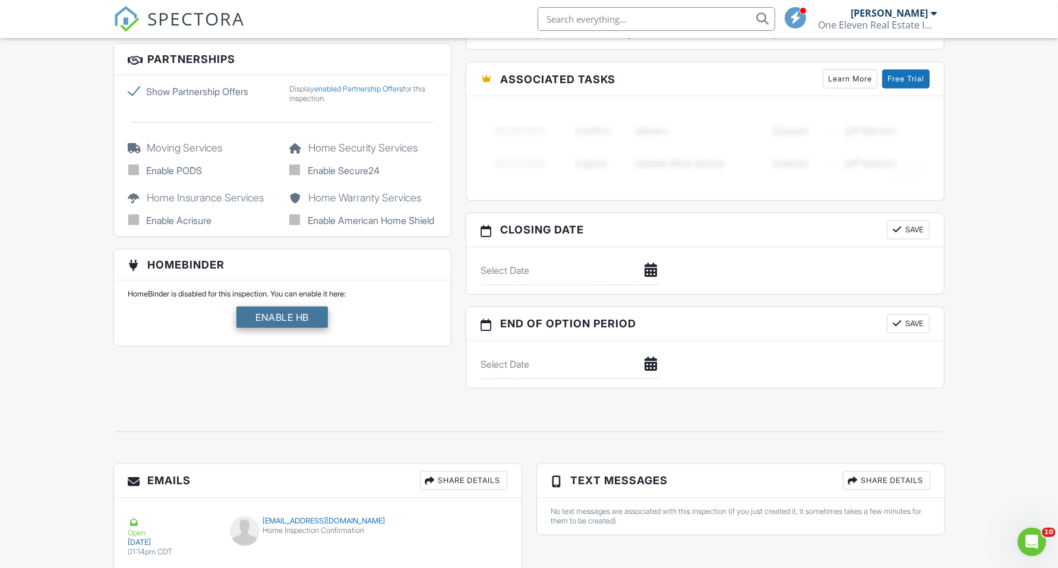
click at [289, 328] on div "Enable HB" at bounding box center [282, 317] width 92 height 21
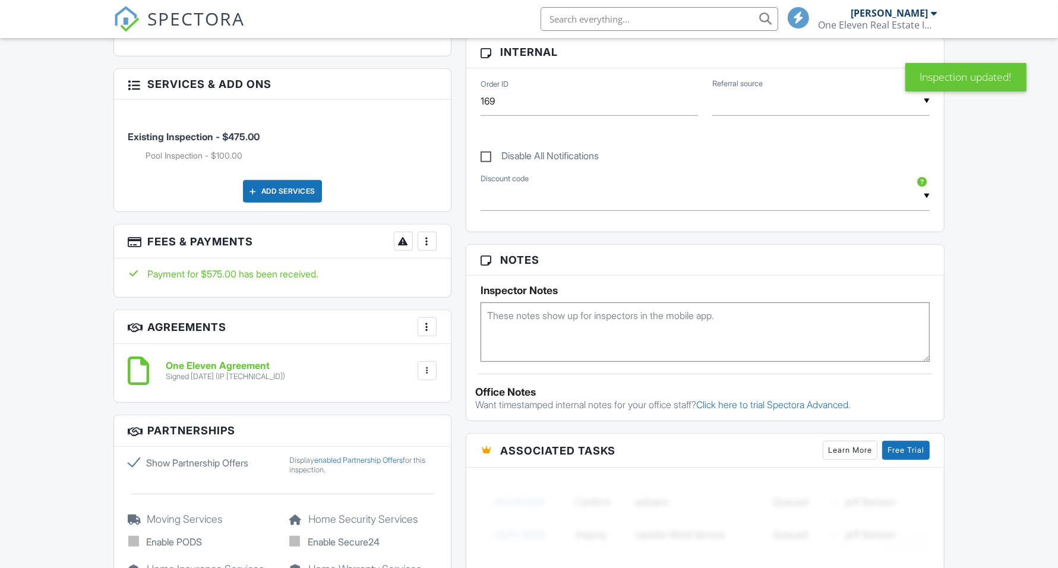
scroll to position [1188, 0]
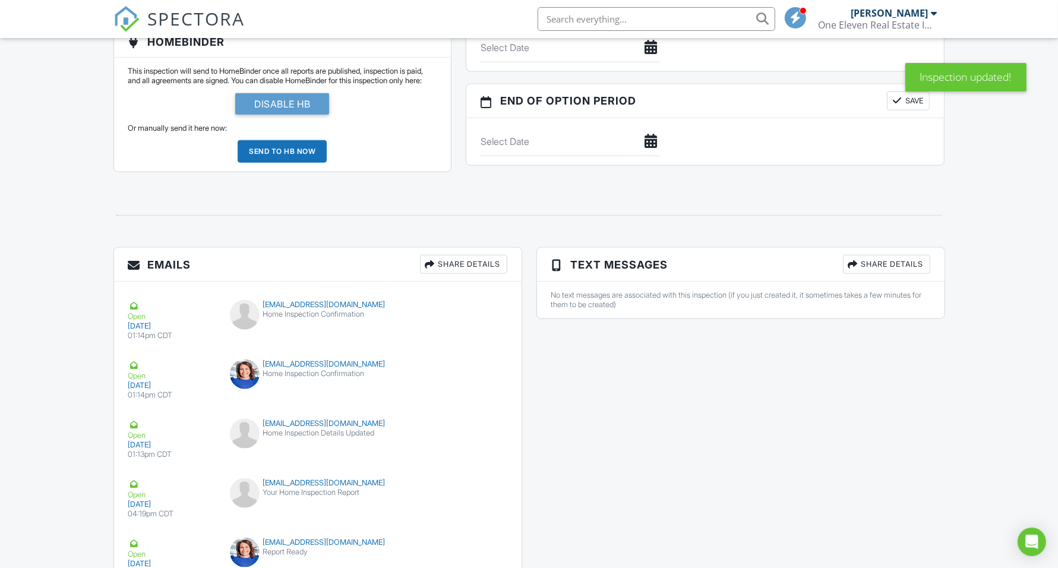
click at [284, 163] on div "Send to HB now" at bounding box center [282, 151] width 89 height 23
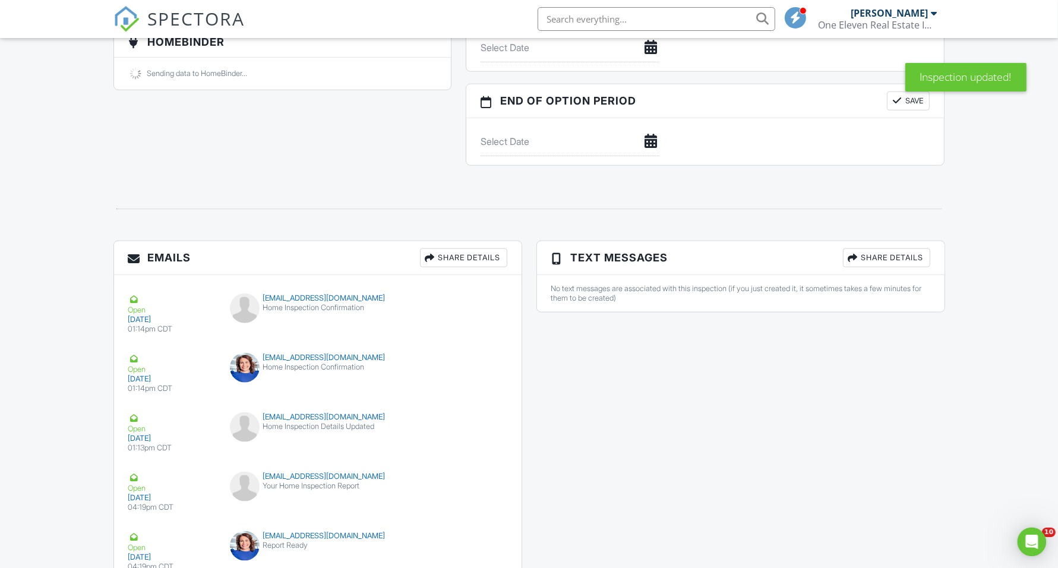
scroll to position [0, 0]
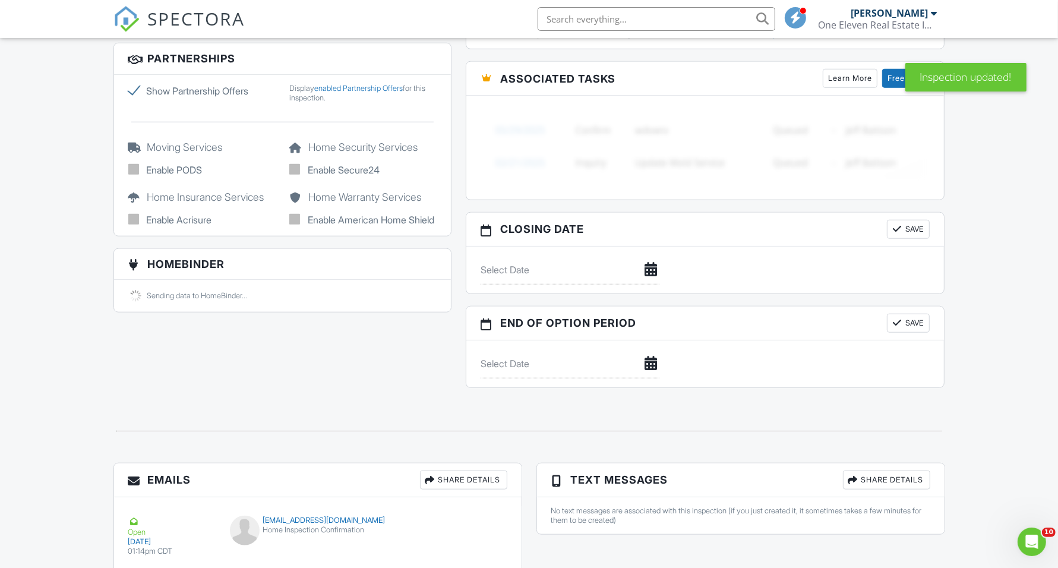
scroll to position [966, 0]
click at [984, 250] on div "Dashboard Templates Contacts Metrics Automations Advanced Settings Support Cent…" at bounding box center [529, 83] width 1058 height 2022
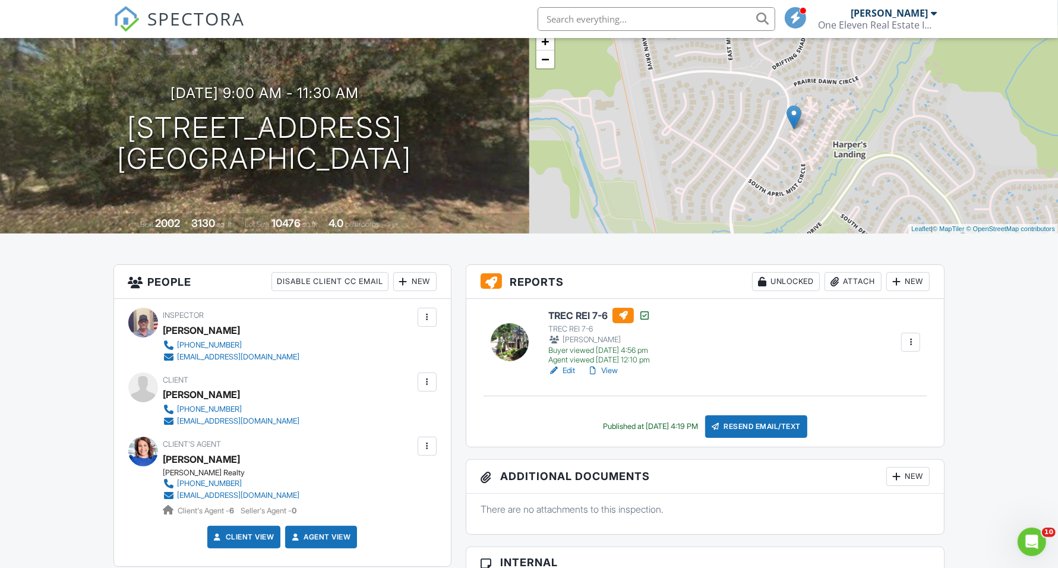
scroll to position [0, 0]
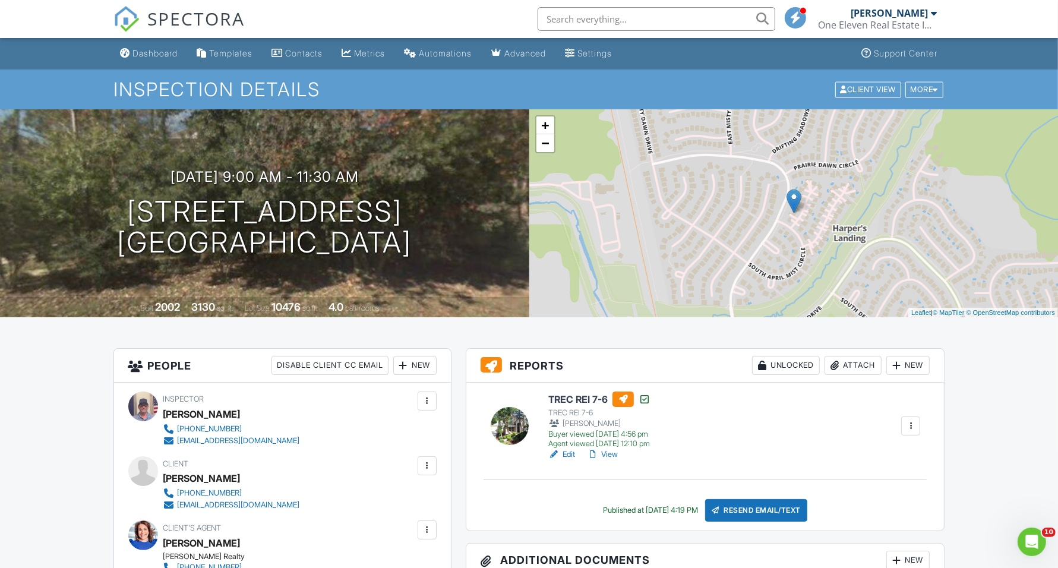
click at [473, 10] on div "SPECTORA [PERSON_NAME] One Eleven Real Estate Inspections Role: Inspector Chang…" at bounding box center [529, 19] width 832 height 38
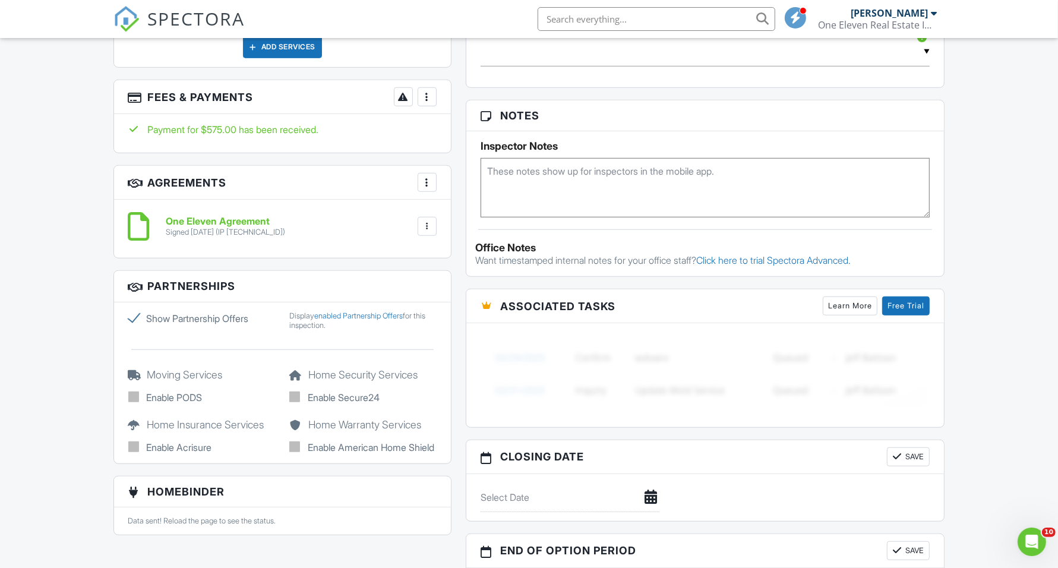
scroll to position [743, 0]
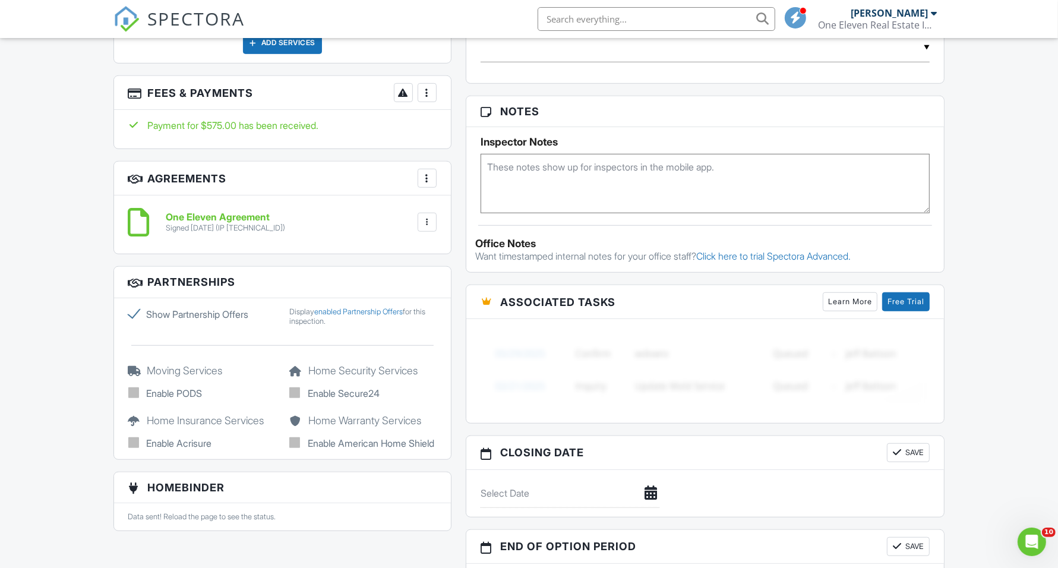
click at [90, 446] on div "Dashboard Templates Contacts Metrics Automations Advanced Settings Support Cent…" at bounding box center [529, 306] width 1058 height 2022
click at [93, 444] on div "Dashboard Templates Contacts Metrics Automations Advanced Settings Support Cent…" at bounding box center [529, 306] width 1058 height 2022
click at [95, 443] on div "Dashboard Templates Contacts Metrics Automations Advanced Settings Support Cent…" at bounding box center [529, 306] width 1058 height 2022
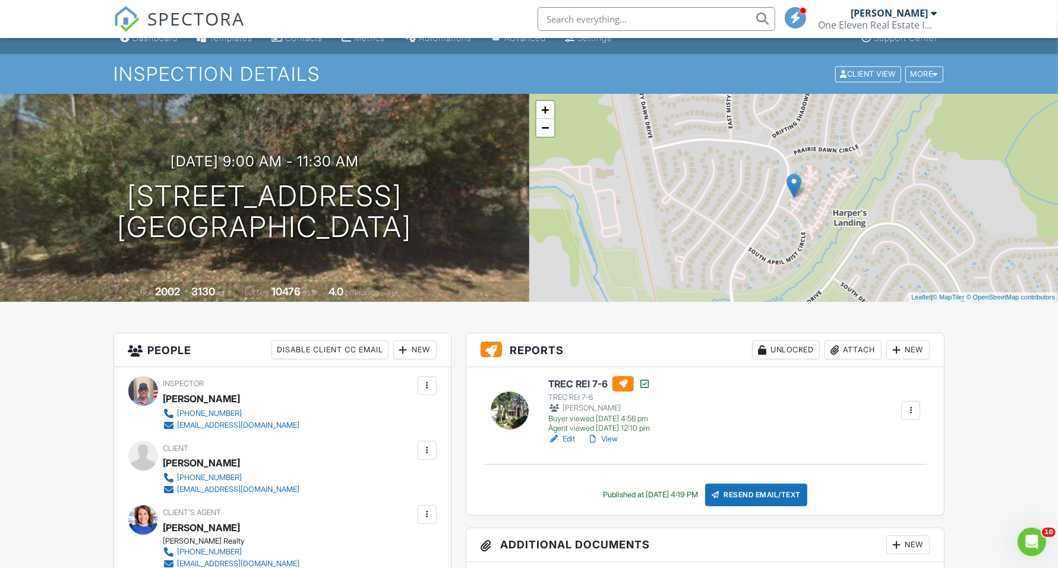
scroll to position [0, 0]
